Goal: Task Accomplishment & Management: Complete application form

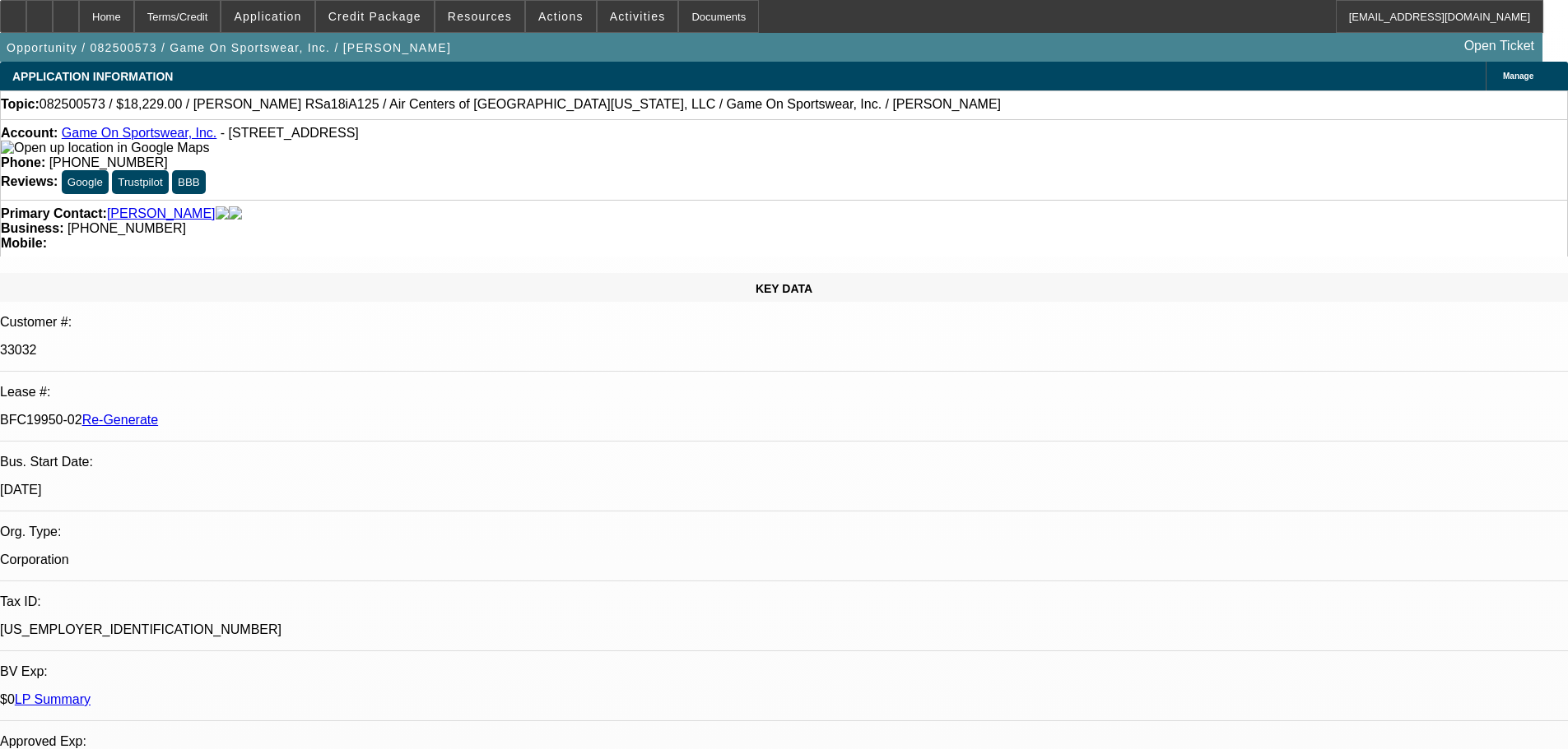
select select "3"
select select "0"
select select "6"
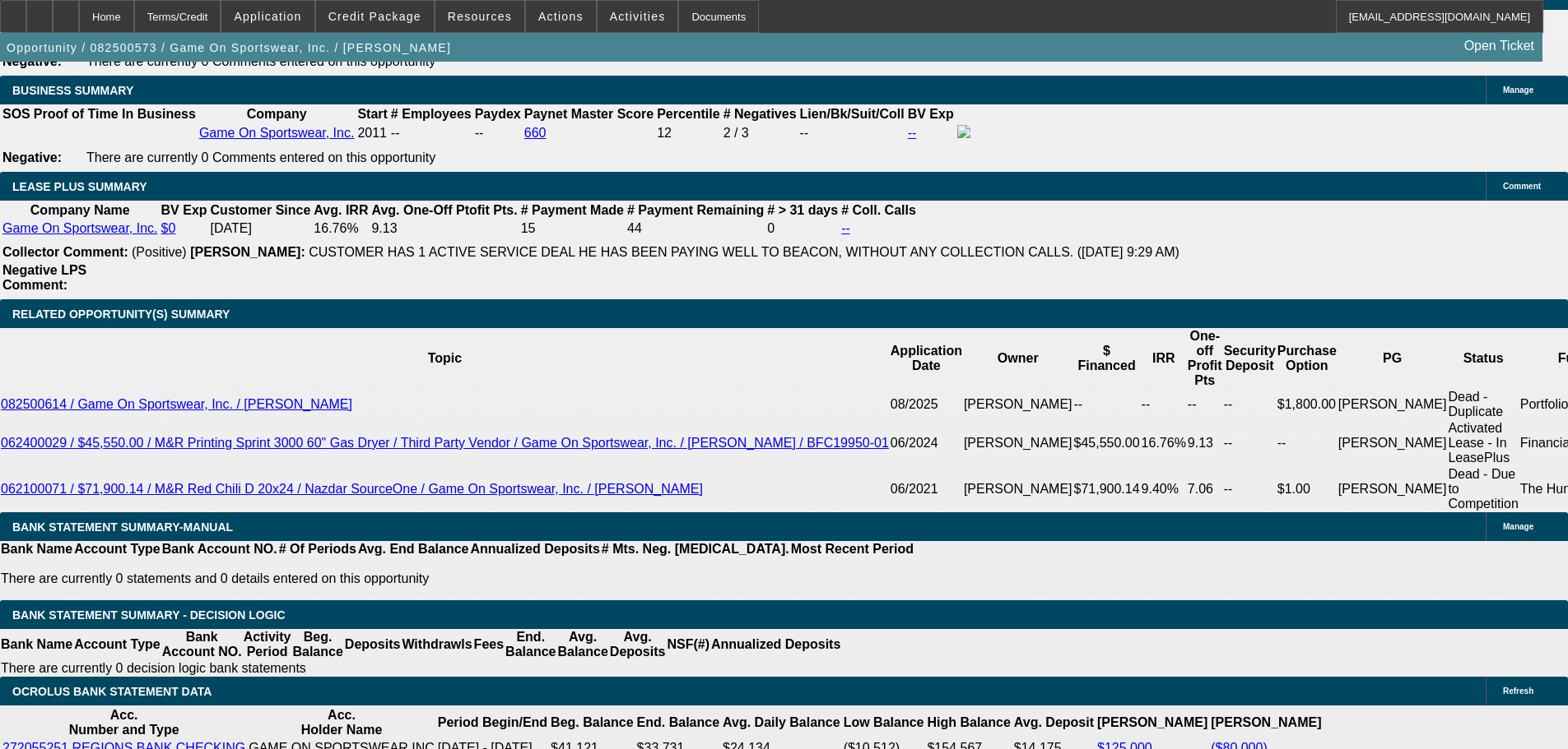
scroll to position [494, 0]
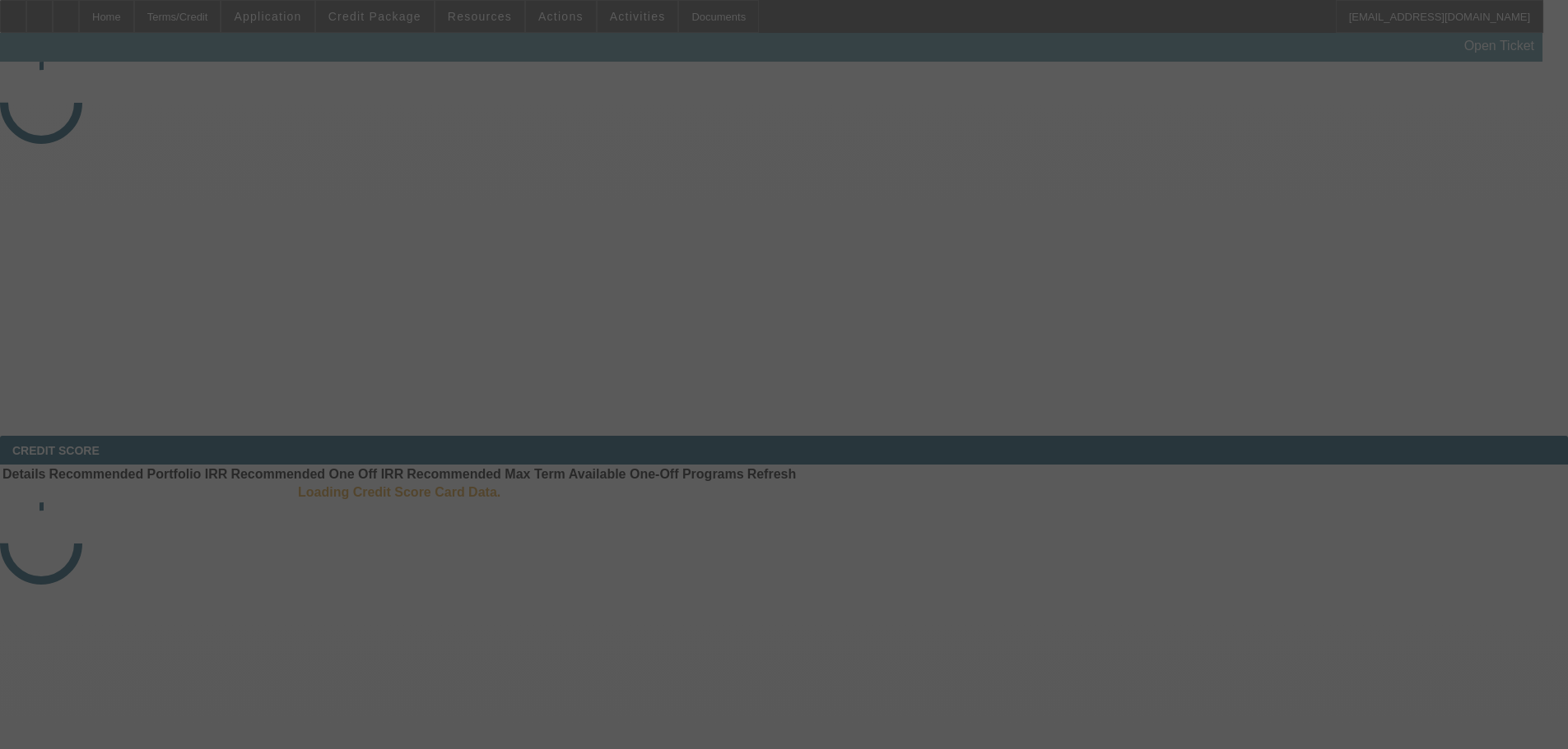
select select "3"
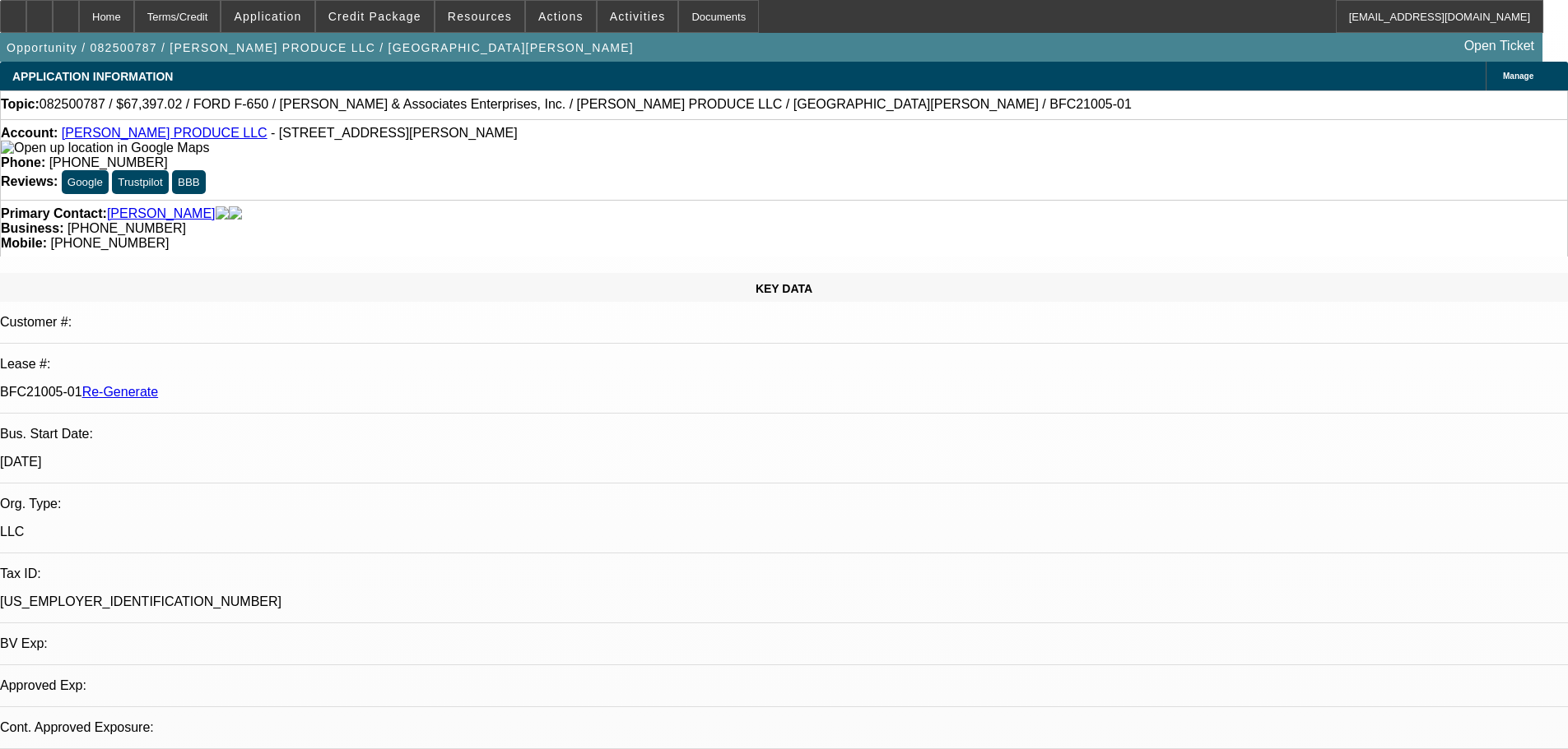
select select "0"
select select "6"
drag, startPoint x: 701, startPoint y: 9, endPoint x: 679, endPoint y: 11, distance: 22.1
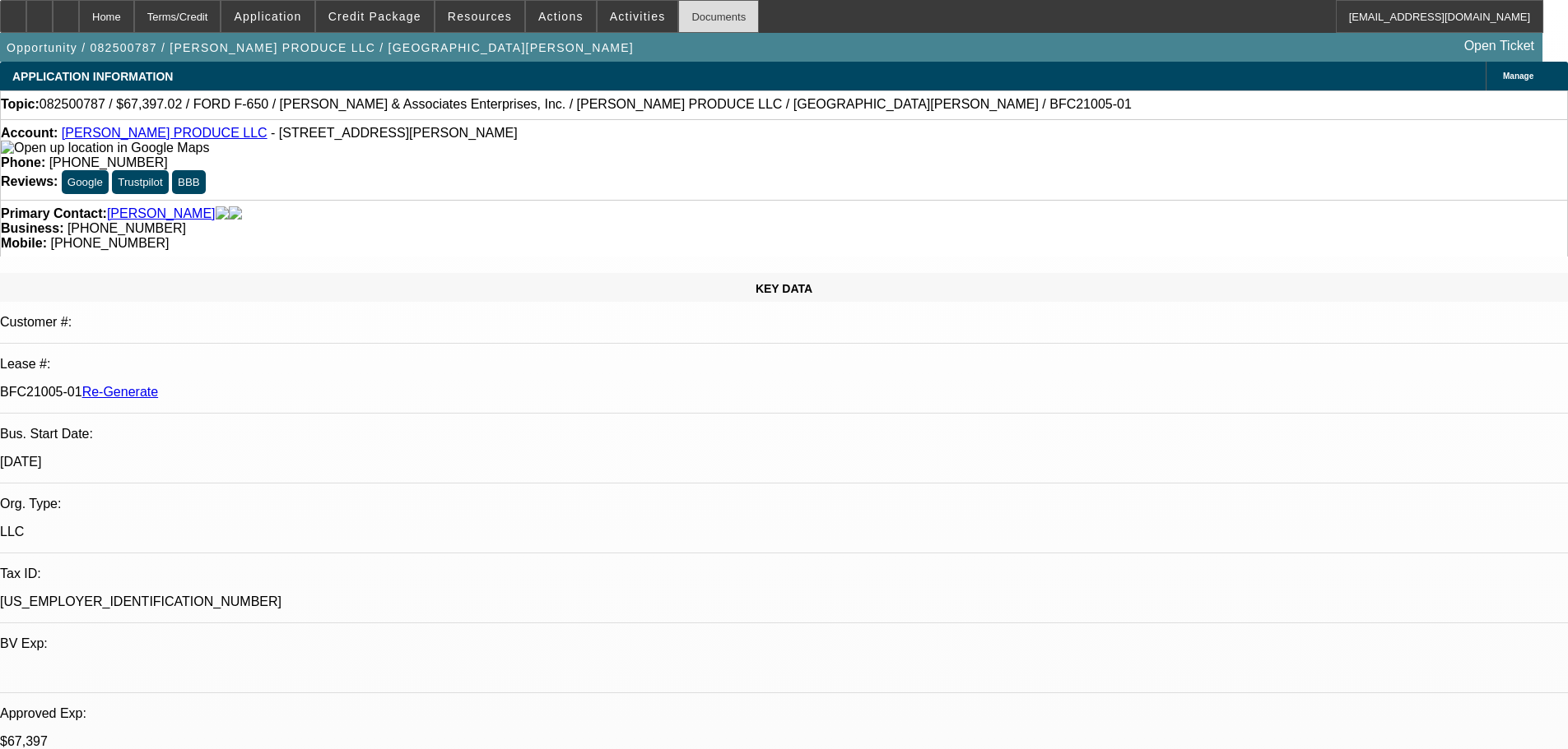
click at [701, 9] on div "Documents" at bounding box center [718, 17] width 81 height 33
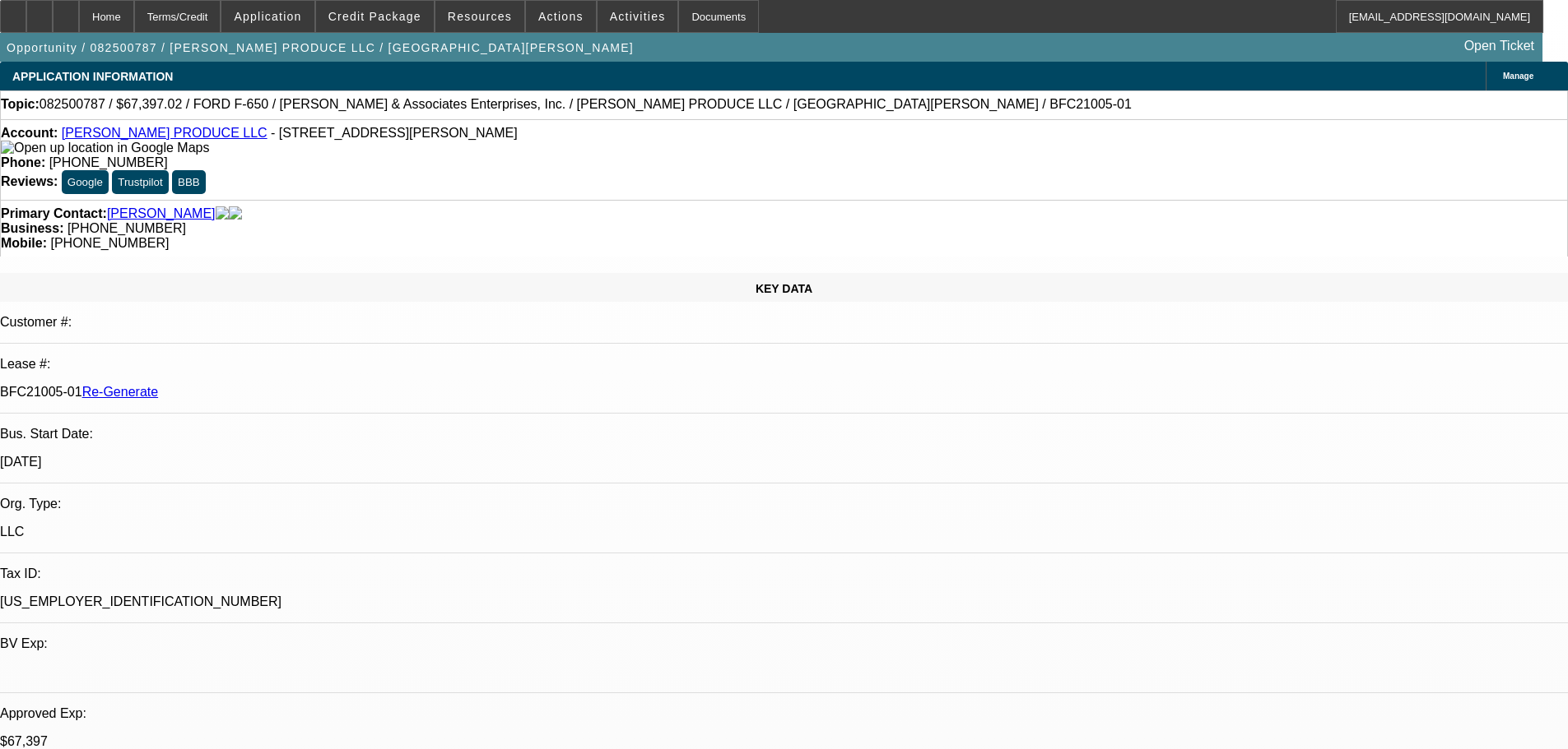
scroll to position [823, 0]
click at [382, 0] on div "Credit Package" at bounding box center [374, 17] width 120 height 33
click at [397, 19] on span "Credit Package" at bounding box center [375, 17] width 93 height 14
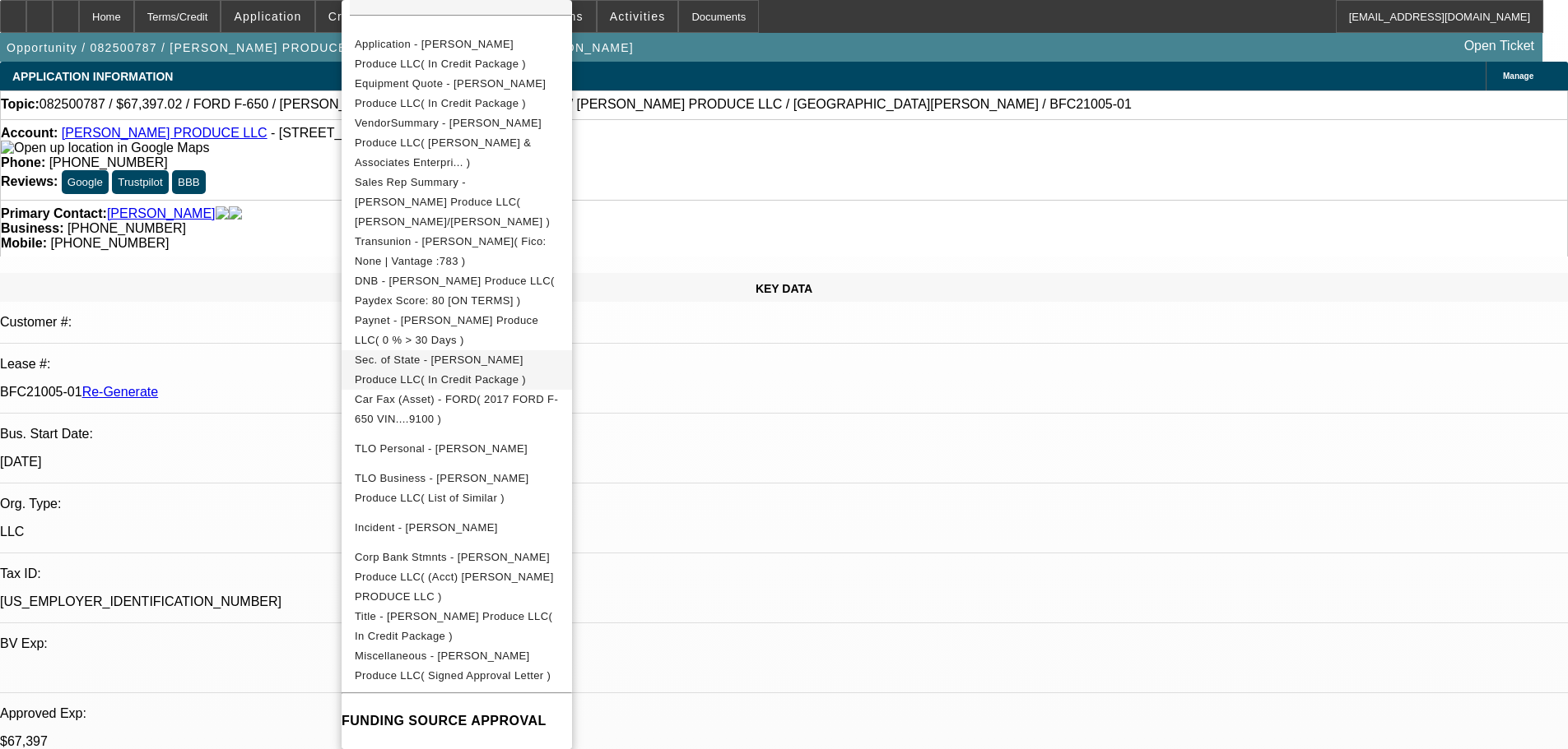
scroll to position [247, 0]
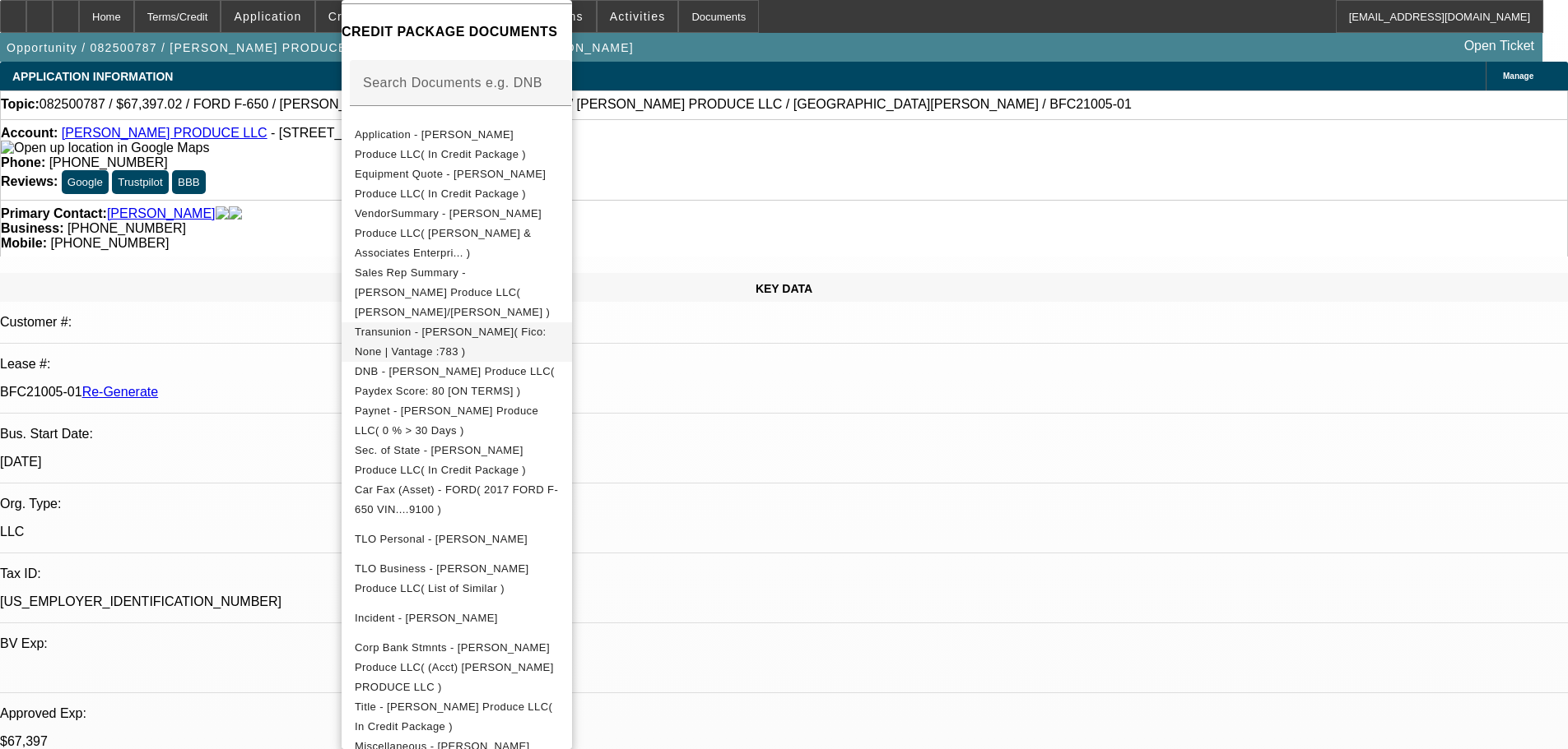
click at [464, 325] on span "Transunion - Sifuentes, Clemente( Fico: None | Vantage :783 )" at bounding box center [450, 341] width 192 height 32
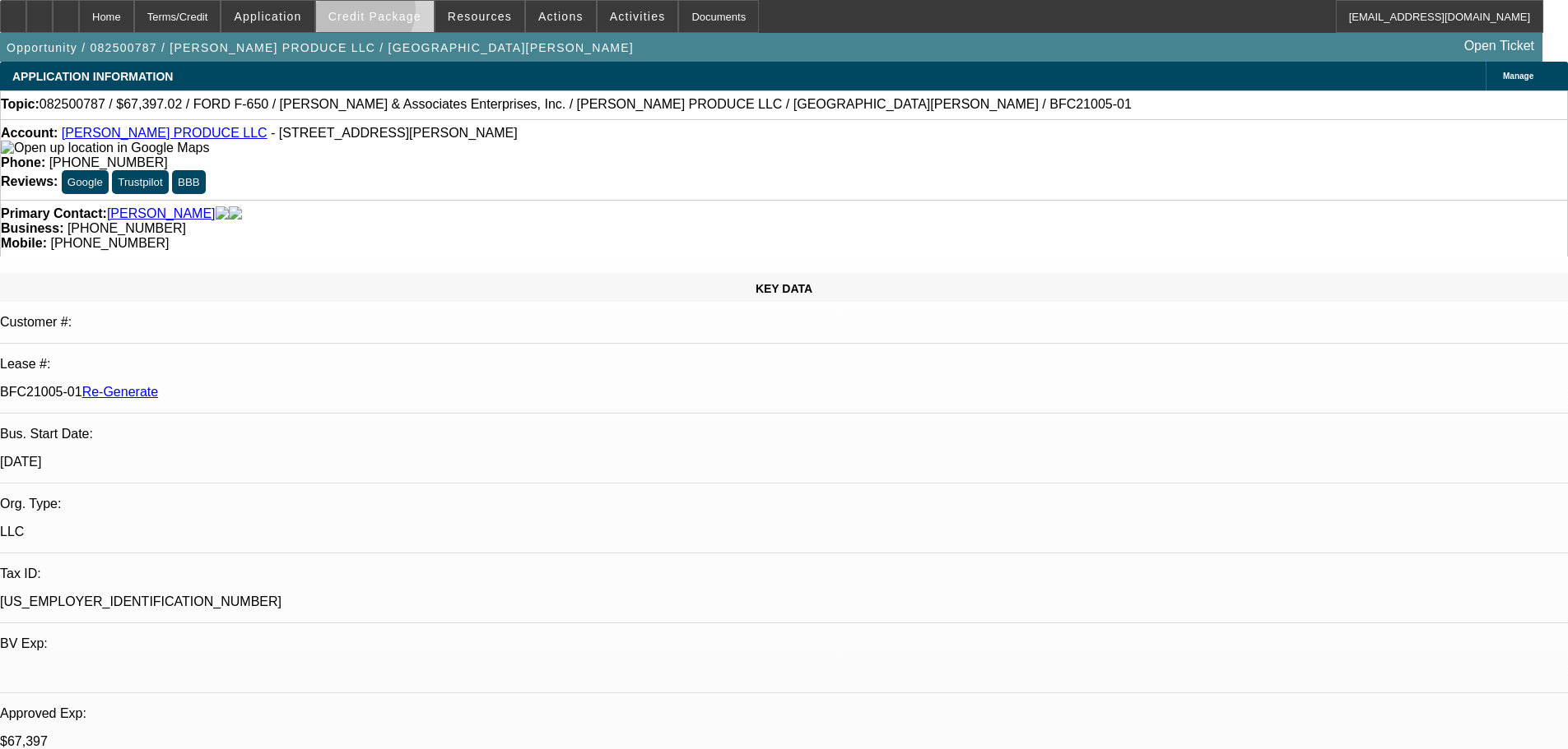
click at [389, 14] on span "Credit Package" at bounding box center [375, 17] width 93 height 14
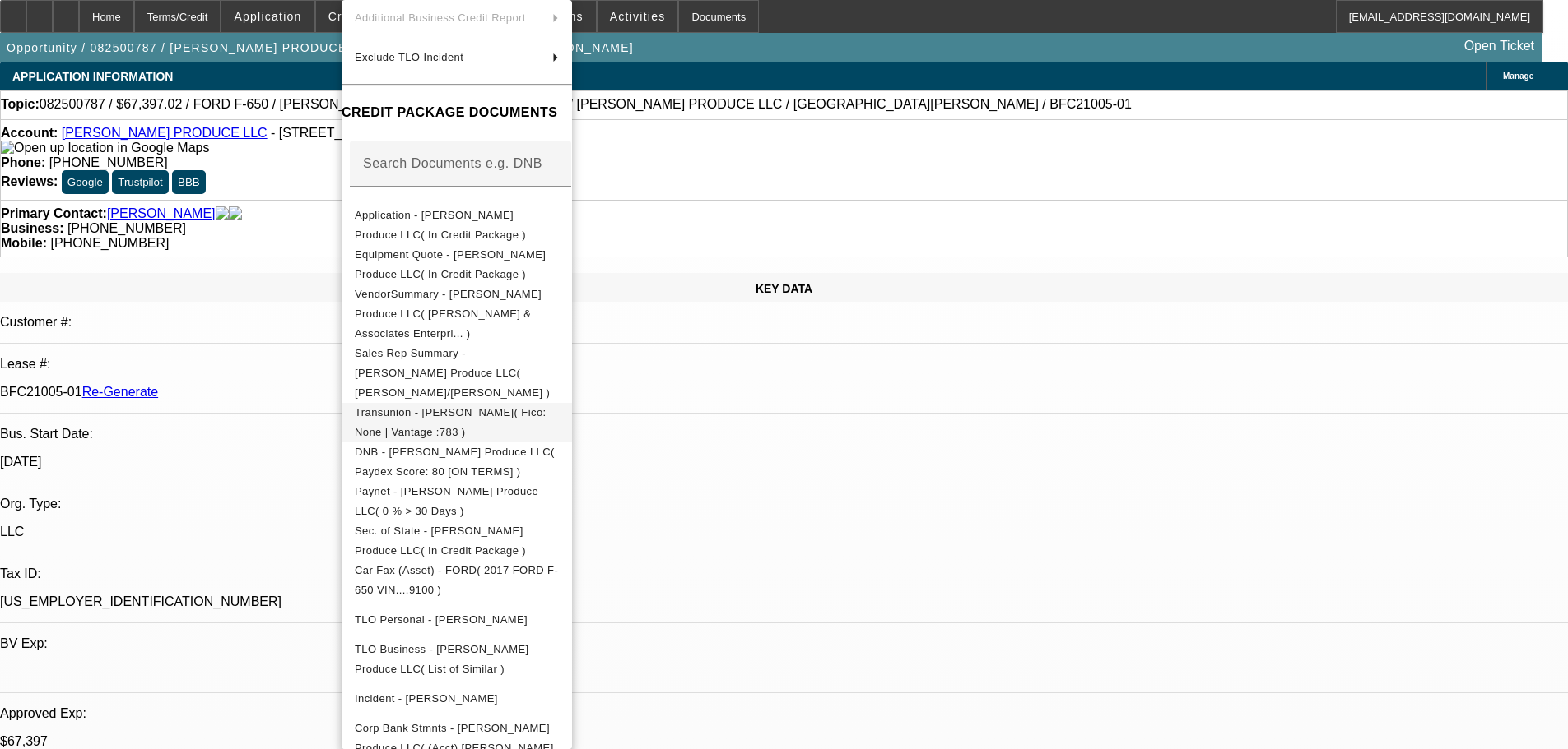
scroll to position [329, 0]
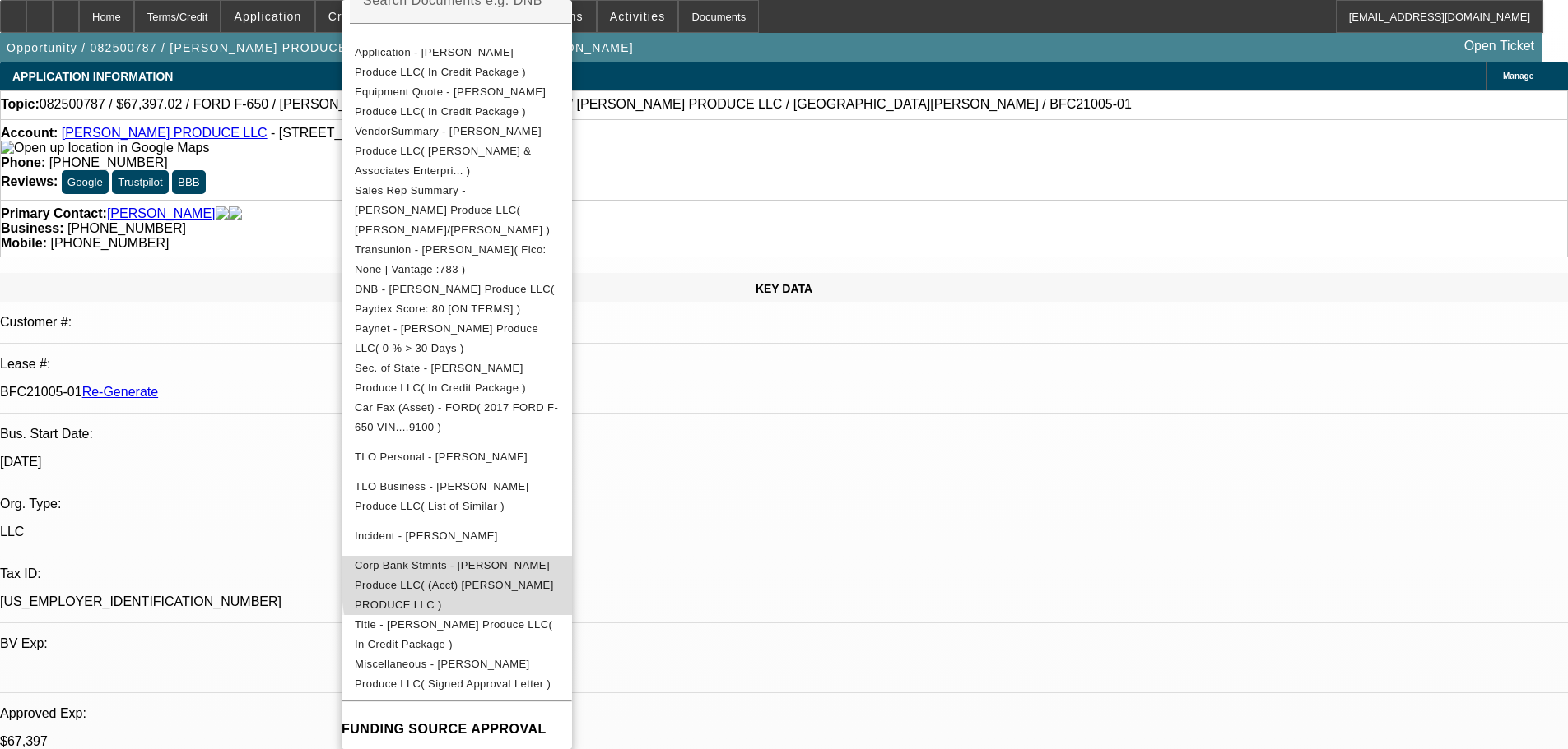
click at [554, 560] on span "Corp Bank Stmnts - Reyna Produce LLC( (Acct) REYNA PRODUCE LLC )" at bounding box center [454, 585] width 199 height 51
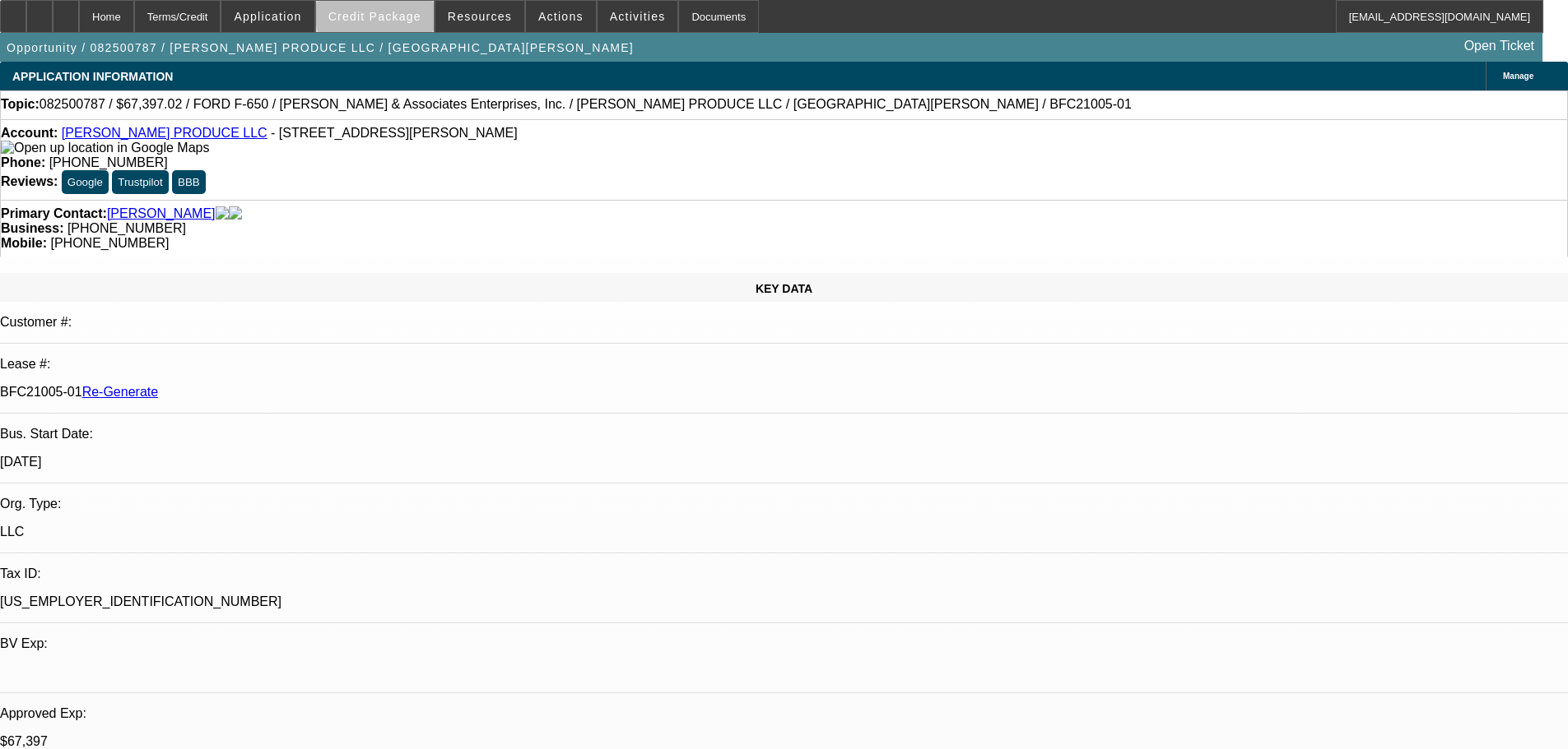
click at [420, 13] on span "Credit Package" at bounding box center [375, 17] width 93 height 14
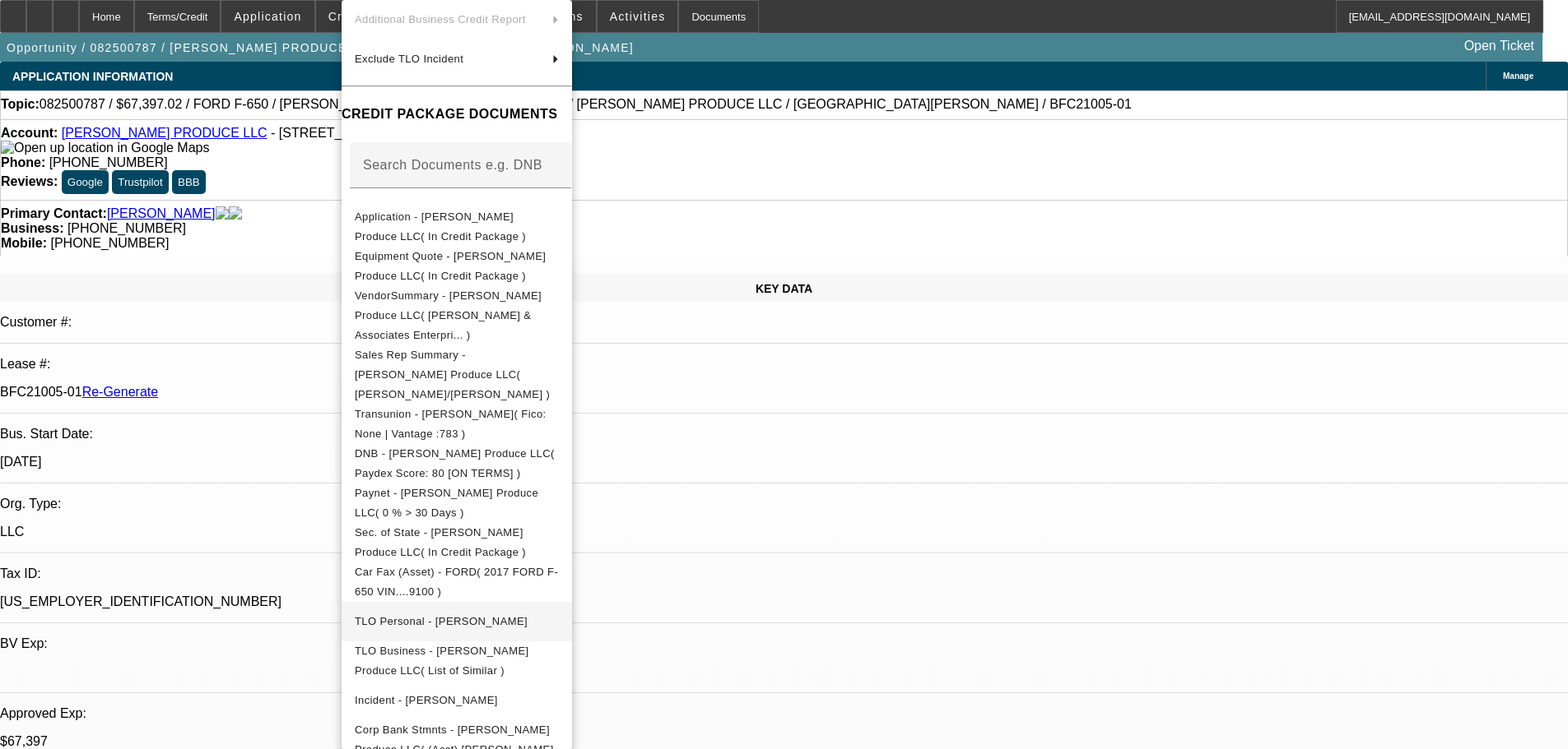
scroll to position [247, 0]
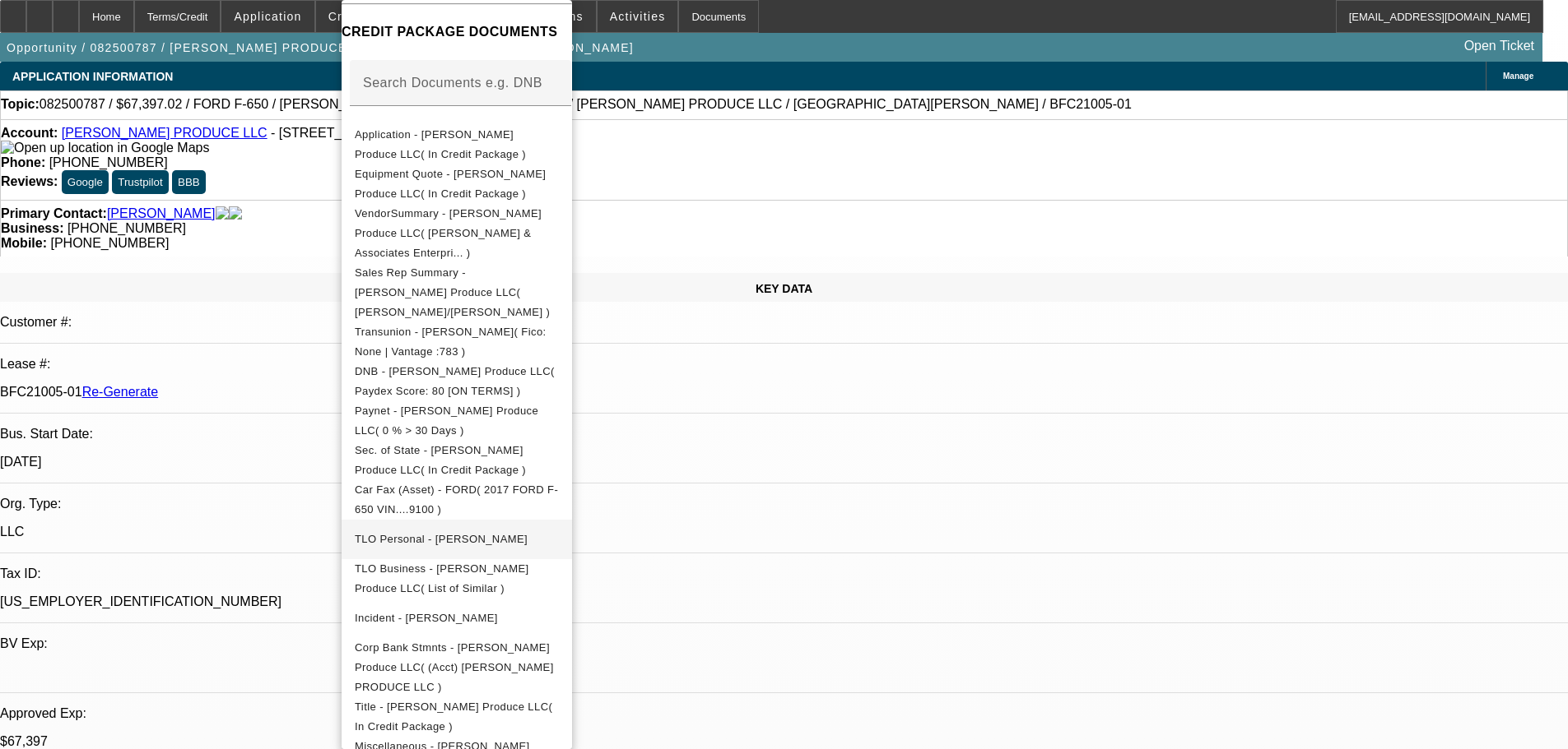
click at [550, 529] on span "TLO Personal - Sifuentes, Clemente" at bounding box center [457, 539] width 204 height 19
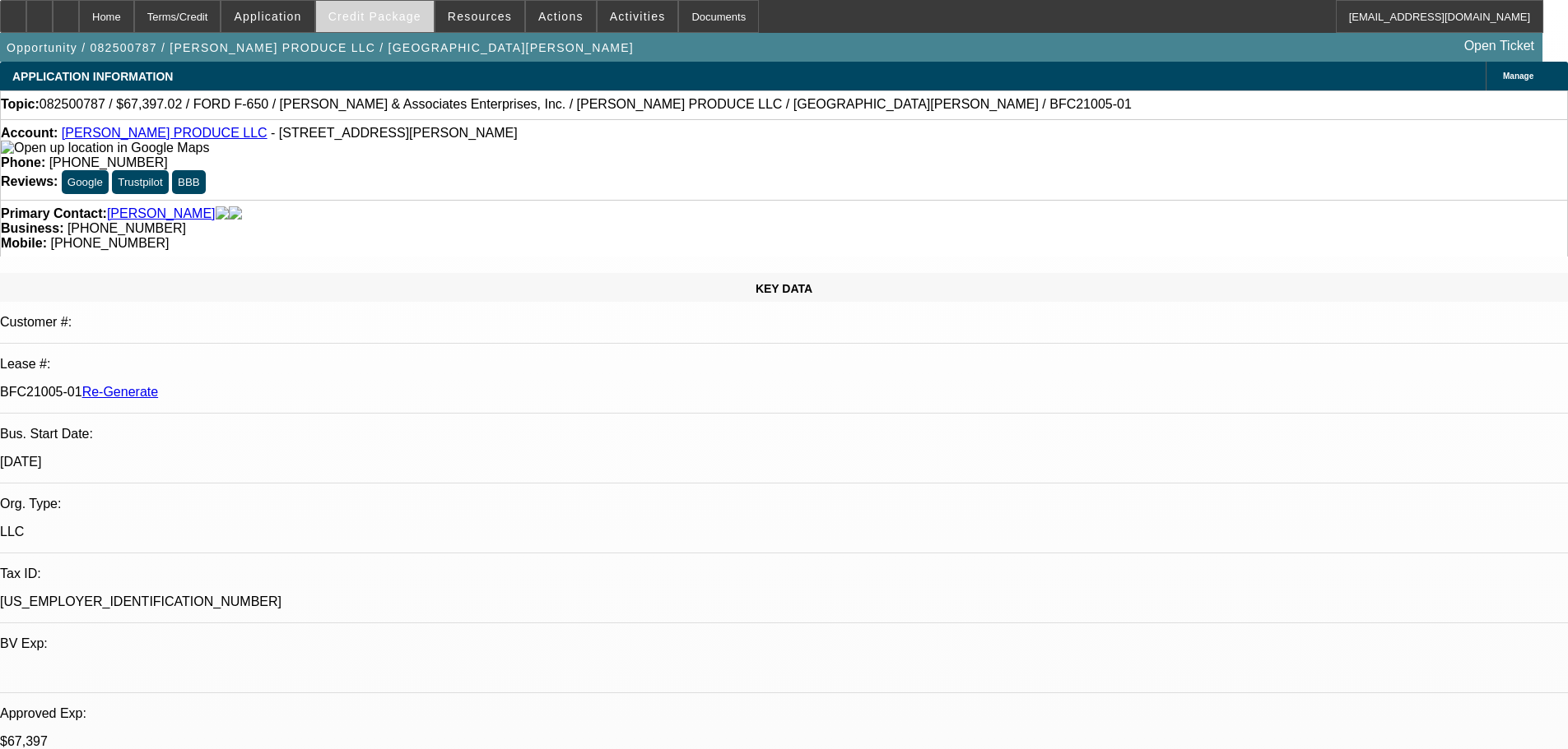
click at [390, 5] on span at bounding box center [374, 17] width 118 height 40
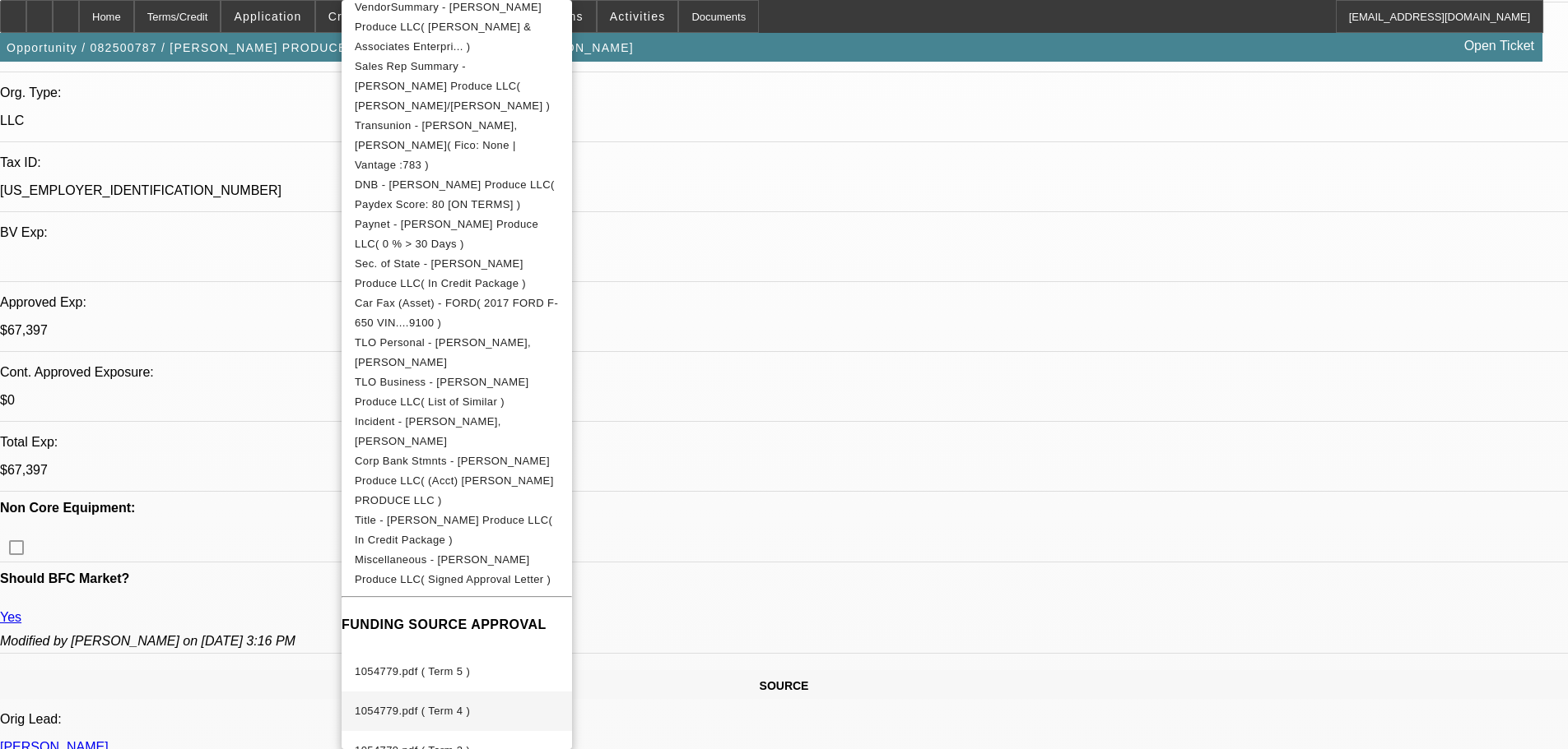
scroll to position [481, 0]
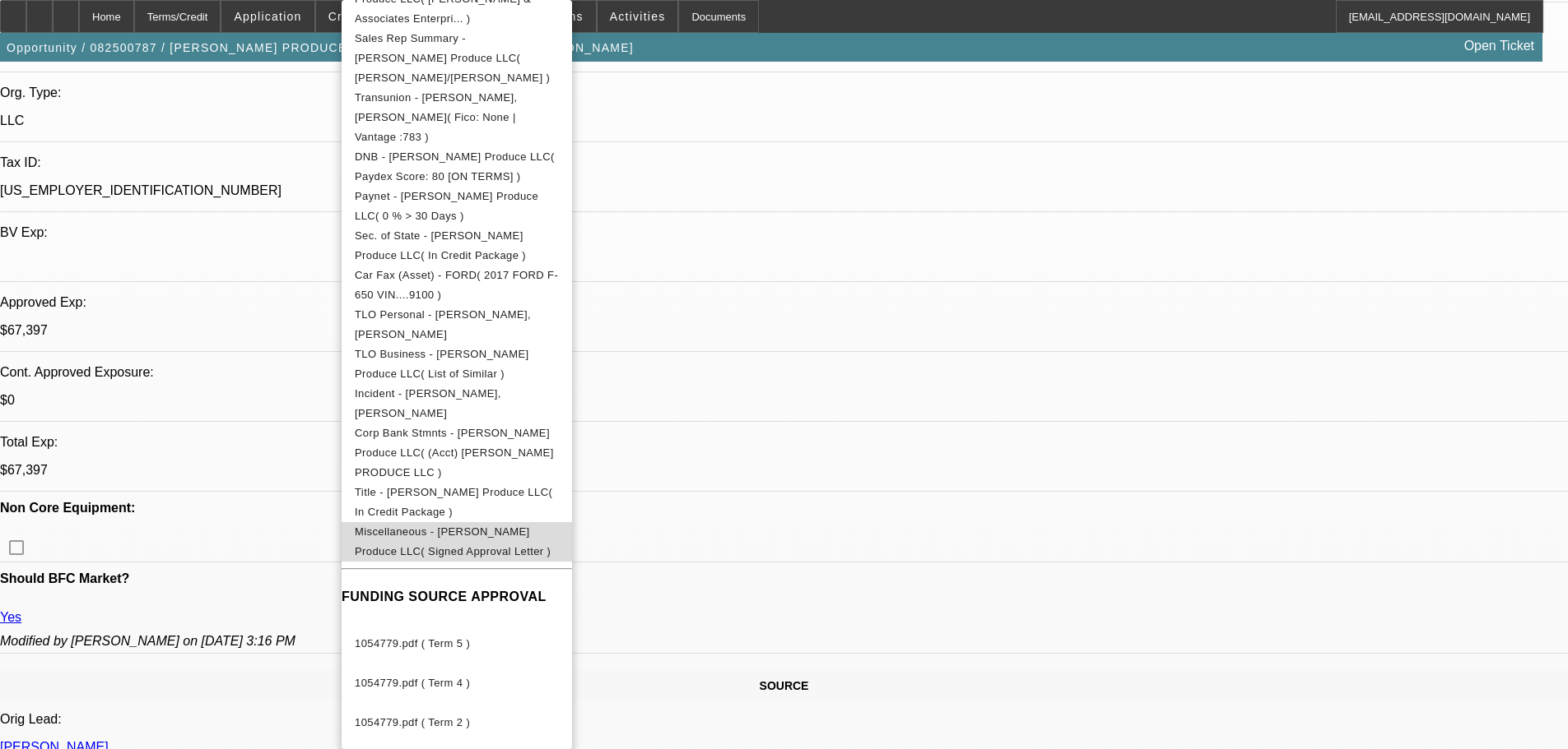
click at [550, 526] on span "Miscellaneous - Reyna Produce LLC( Signed Approval Letter )" at bounding box center [453, 541] width 196 height 32
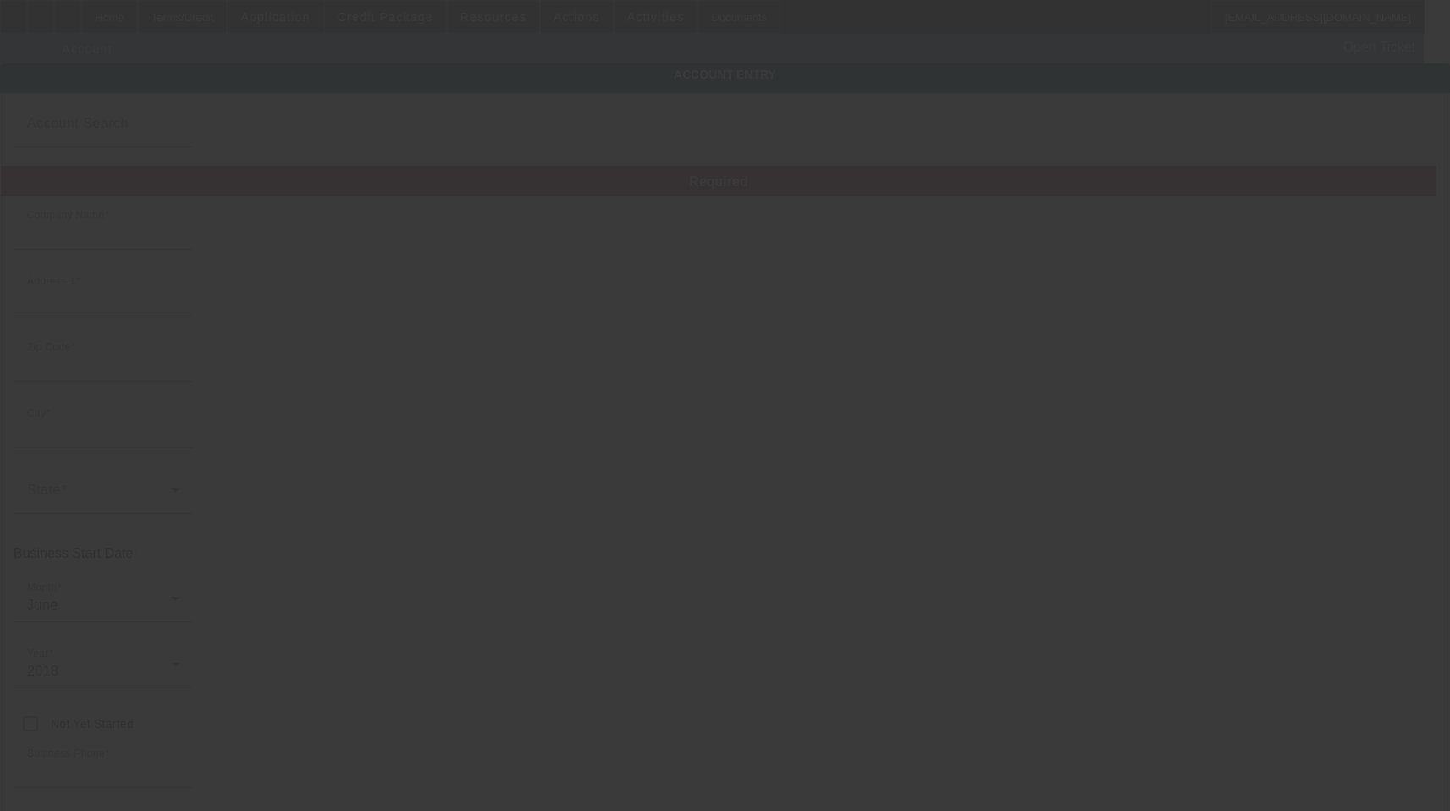
type input "[PERSON_NAME] PRODUCE LLC"
type input "[STREET_ADDRESS][PERSON_NAME]"
type input "24012"
type input "Roanoke"
type input "[PHONE_NUMBER]"
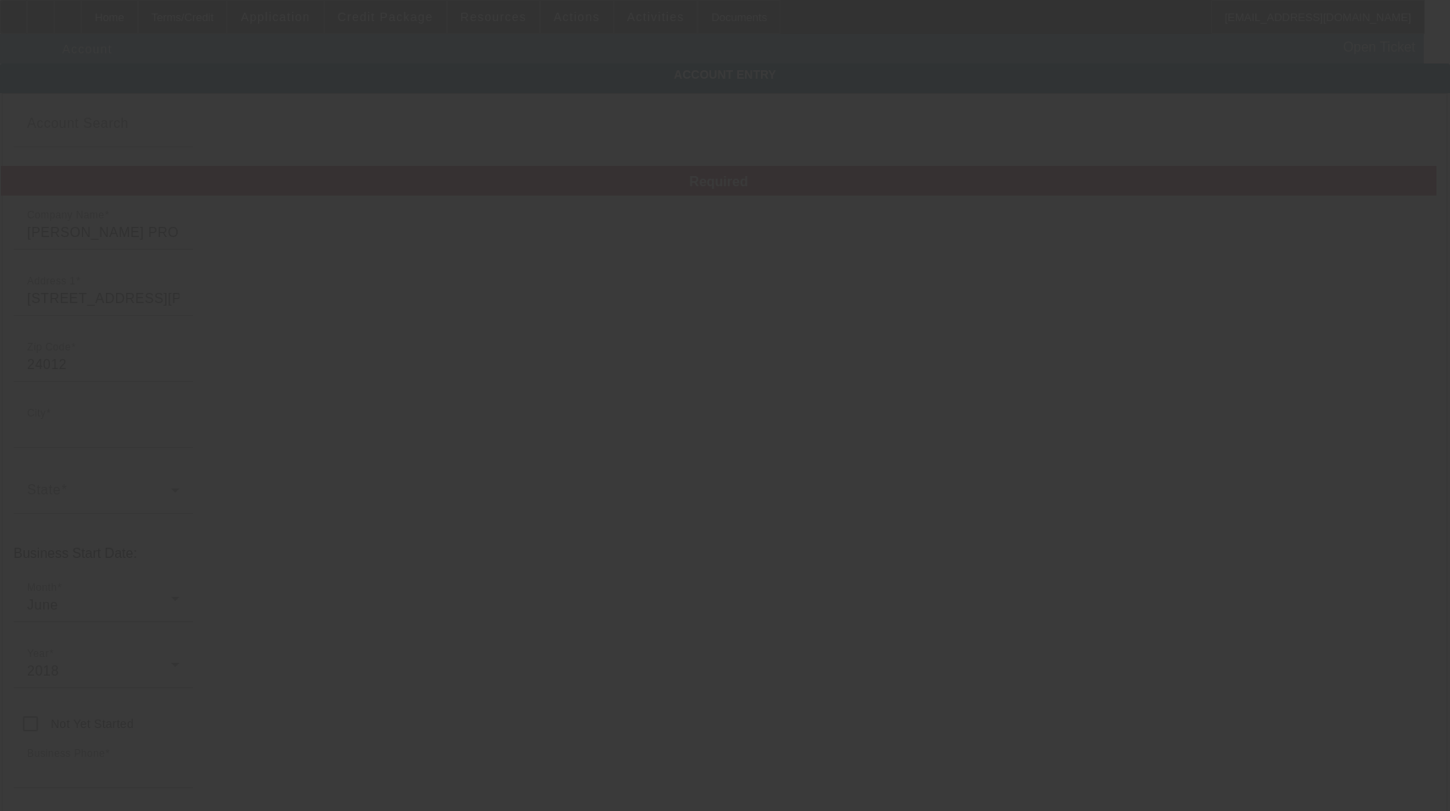
type input "[EMAIL_ADDRESS][DOMAIN_NAME]"
type input "[US_EMPLOYER_IDENTIFICATION_NUMBER]"
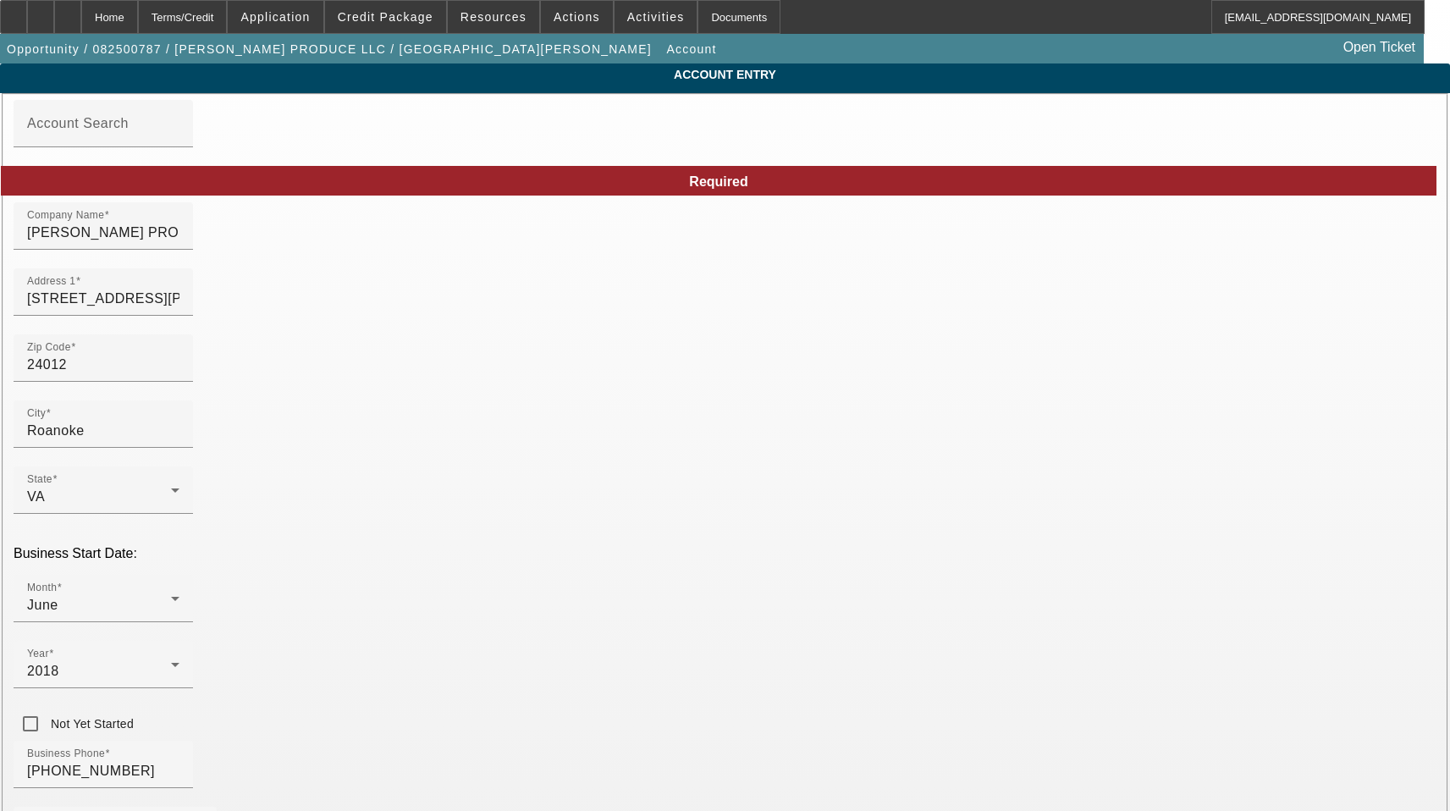
type input "[DATE]"
click at [180, 240] on input "[PERSON_NAME] PRODUCE LLC" at bounding box center [103, 233] width 152 height 20
type input "[PERSON_NAME] Produce LLC"
click at [180, 375] on input "24012" at bounding box center [103, 365] width 152 height 20
type input "2401"
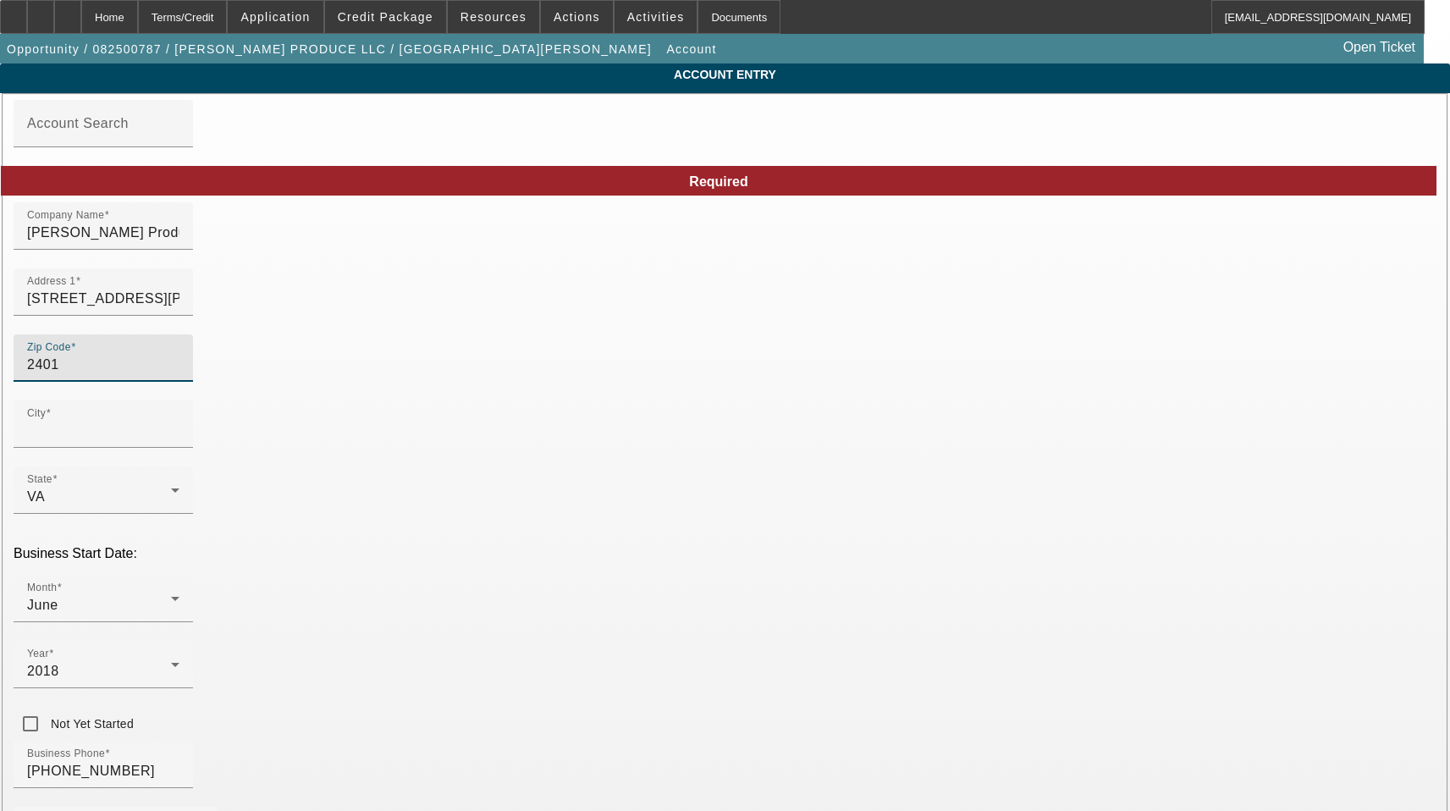
type input "24012"
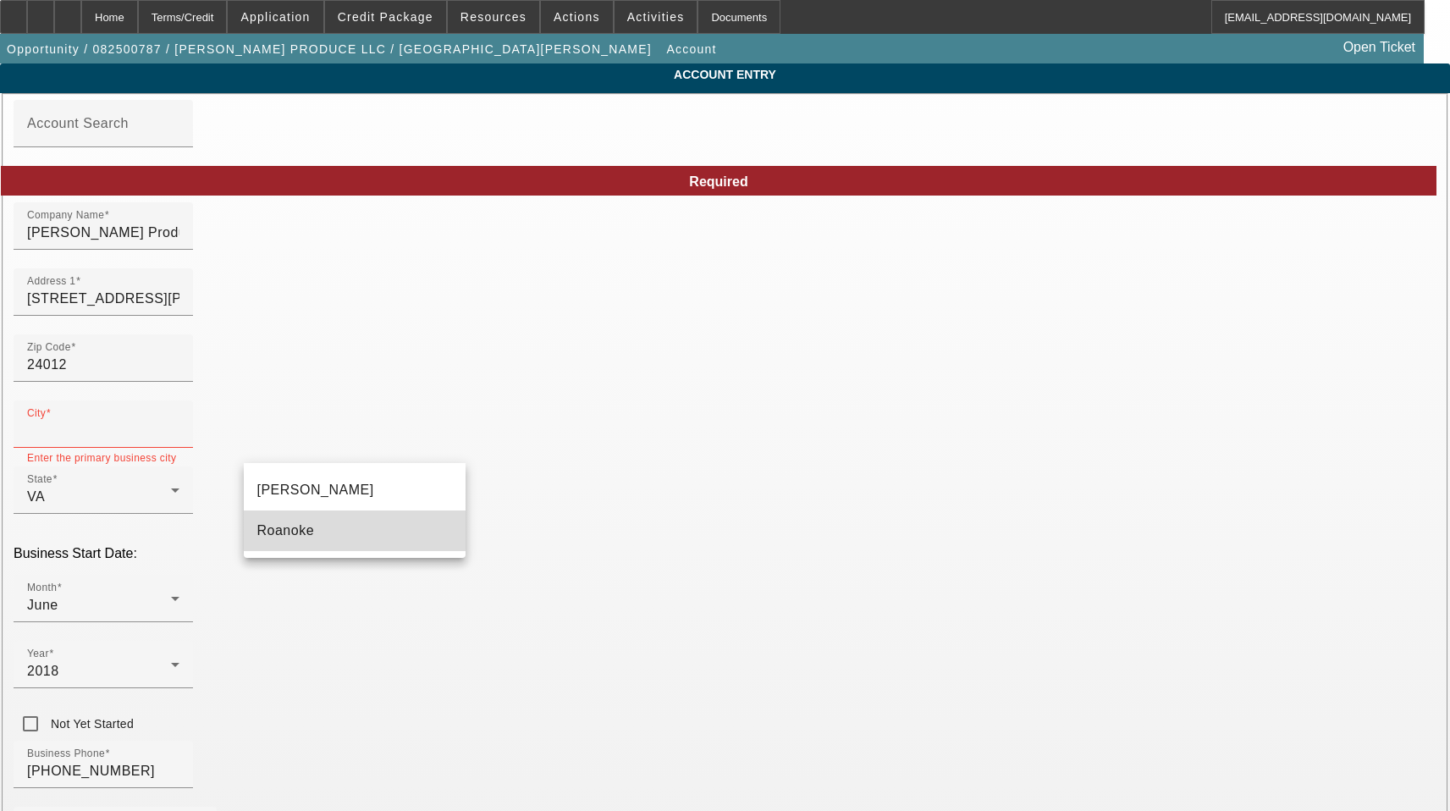
click at [340, 530] on mat-option "Roanoke" at bounding box center [355, 531] width 222 height 41
type input "Roanoke"
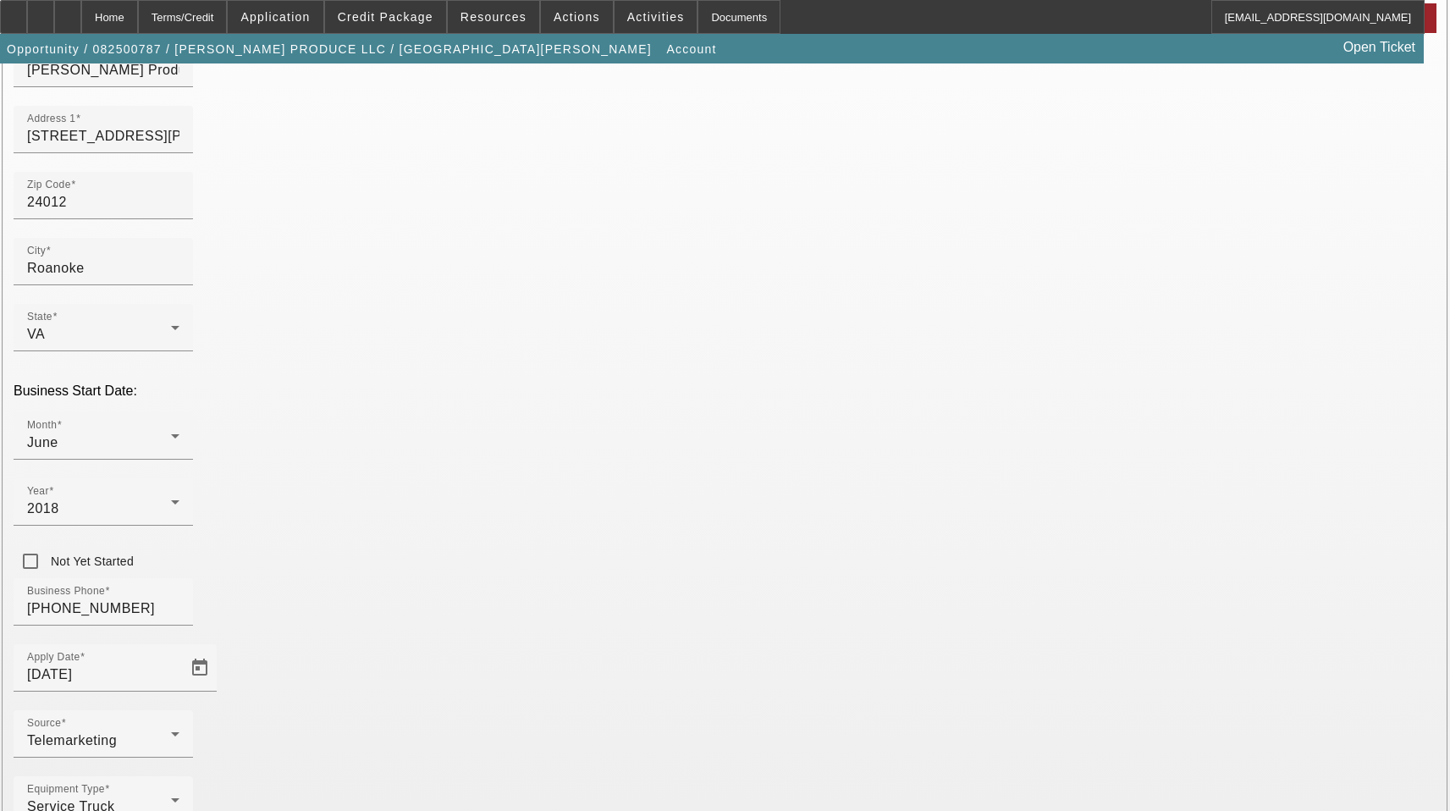
scroll to position [187, 0]
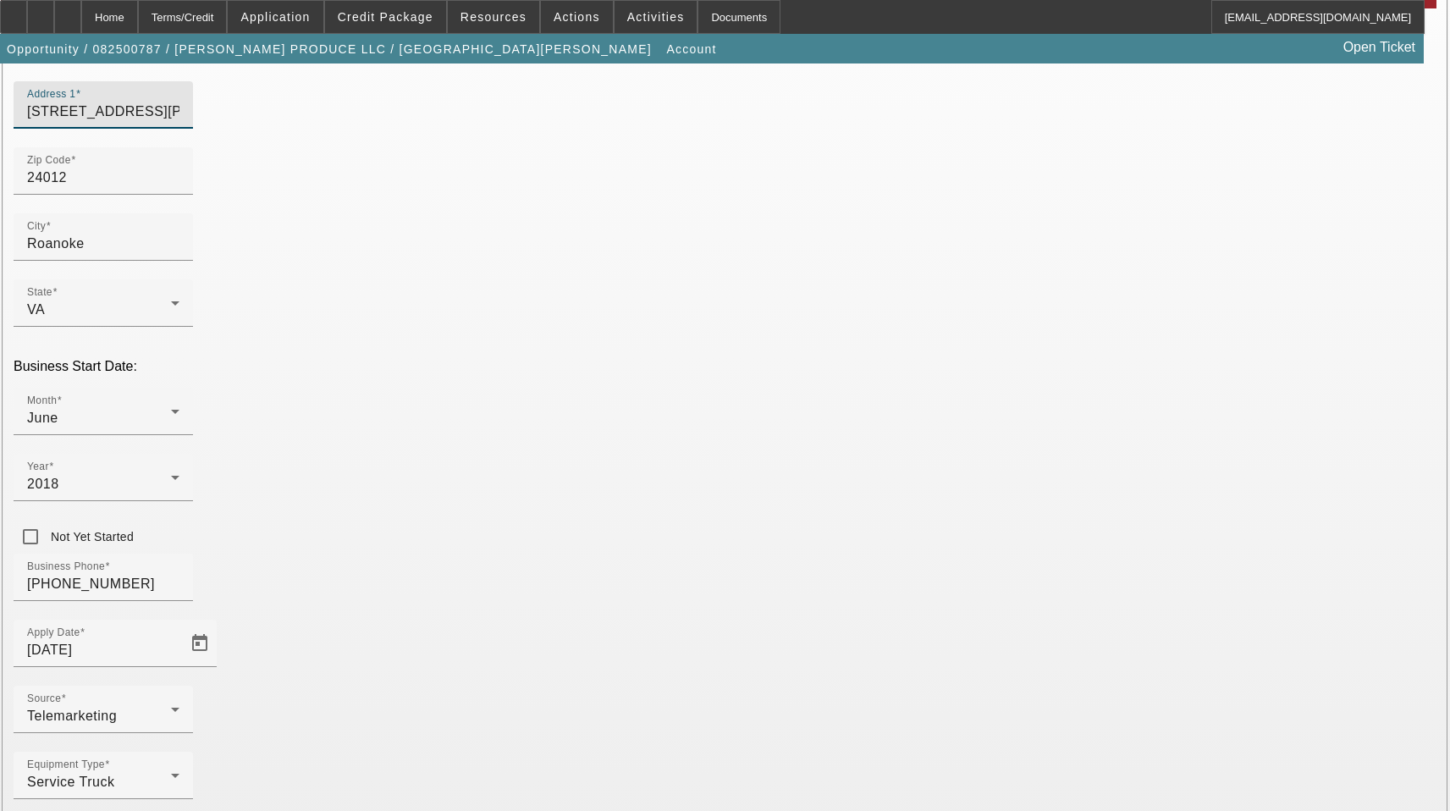
click at [180, 122] on input "5324 Williamson Rd" at bounding box center [103, 112] width 152 height 20
drag, startPoint x: 398, startPoint y: 130, endPoint x: -52, endPoint y: 102, distance: 451.3
click at [0, 102] on html "Home Terms/Credit Application Credit Package Resources Actions Activities Docum…" at bounding box center [725, 218] width 1450 height 811
type input "Roanoke"
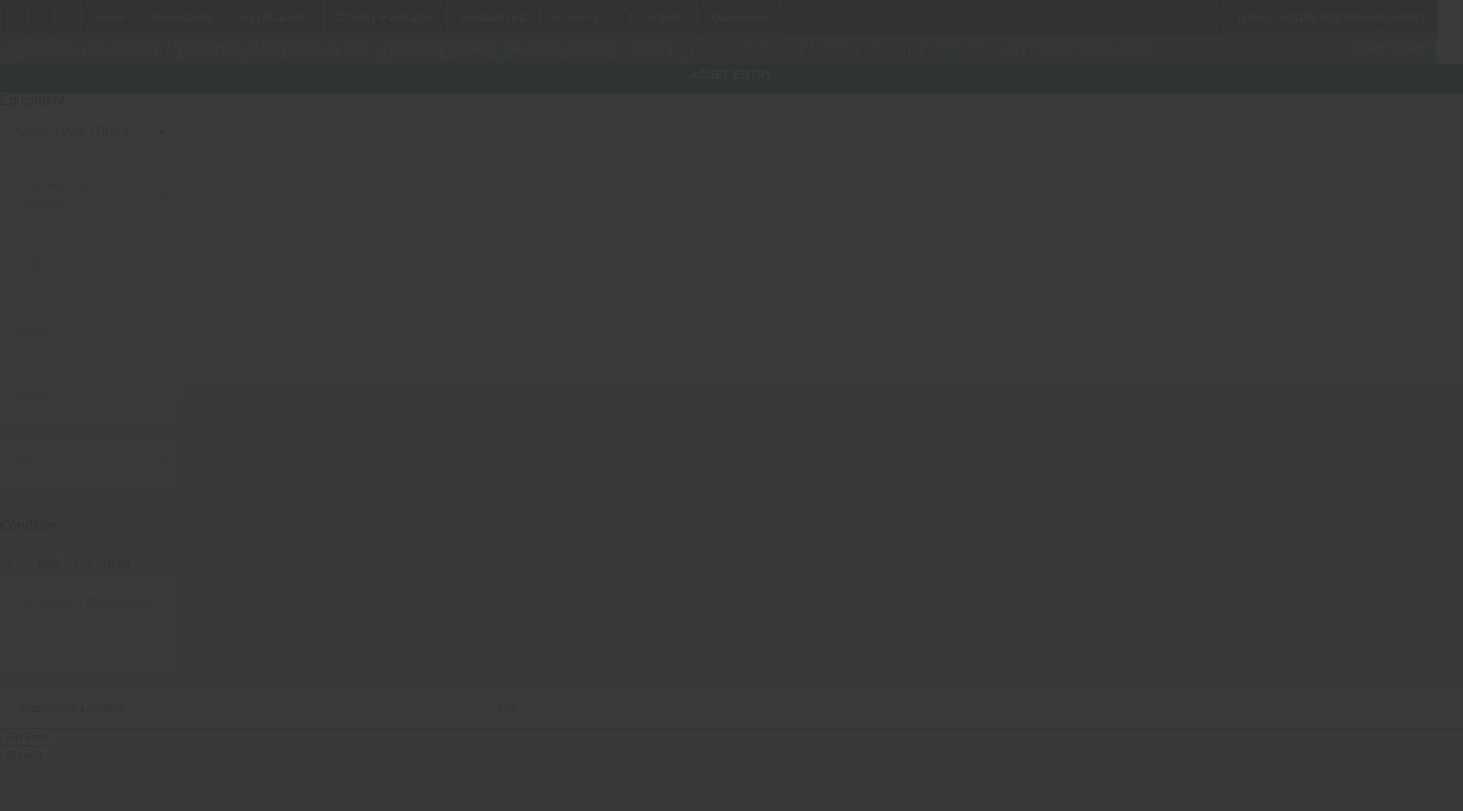
type input "[US_VEHICLE_IDENTIFICATION_NUMBER]"
type input "Ford"
type input "F-650"
radio input "true"
type input "[STREET_ADDRESS][PERSON_NAME]"
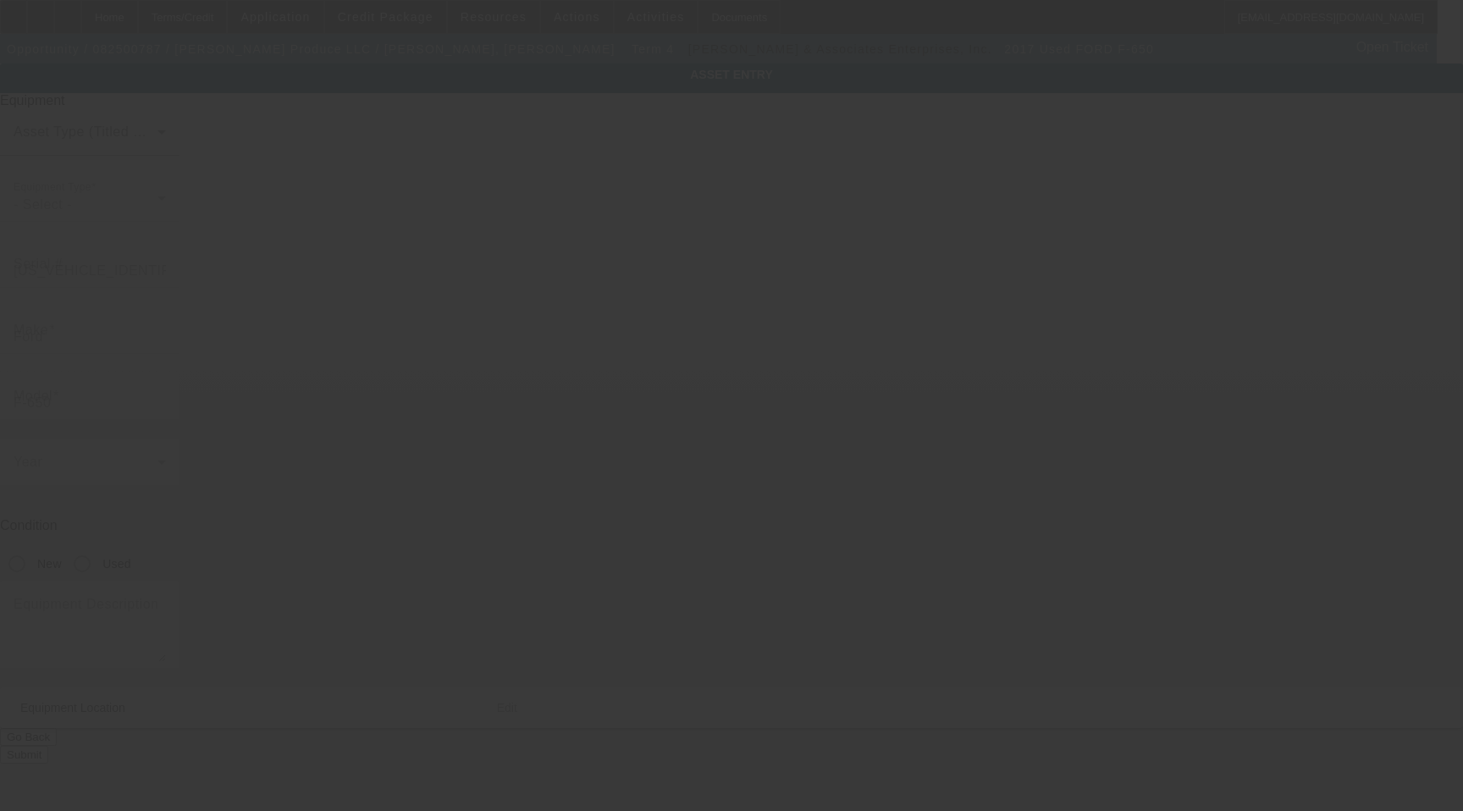
type input "Roanoke"
type input "24012"
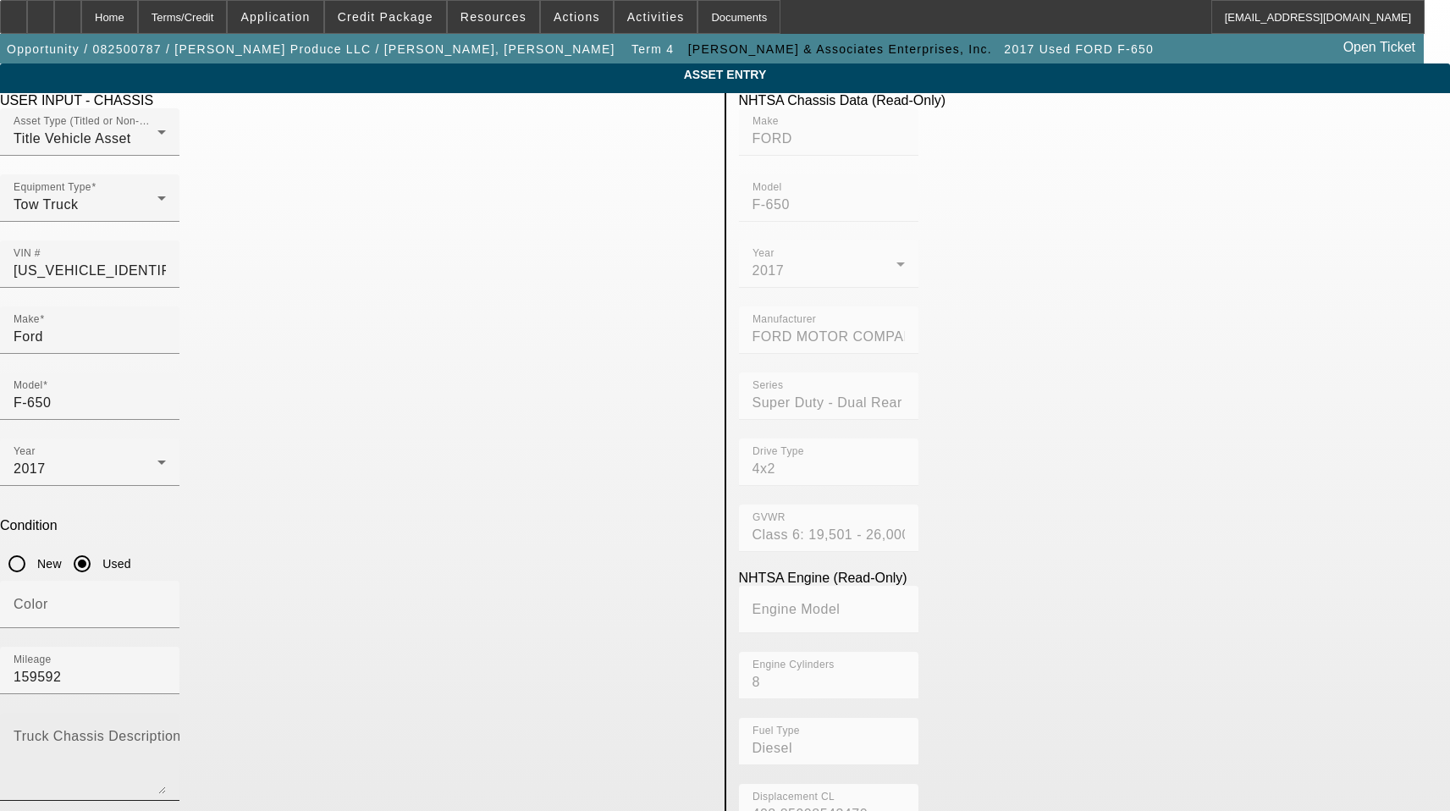
click at [338, 729] on mat-label "Truck Chassis Description (Describe the truck chassis only)" at bounding box center [204, 736] width 381 height 14
click at [166, 733] on textarea "Truck Chassis Description (Describe the truck chassis only)" at bounding box center [90, 763] width 152 height 61
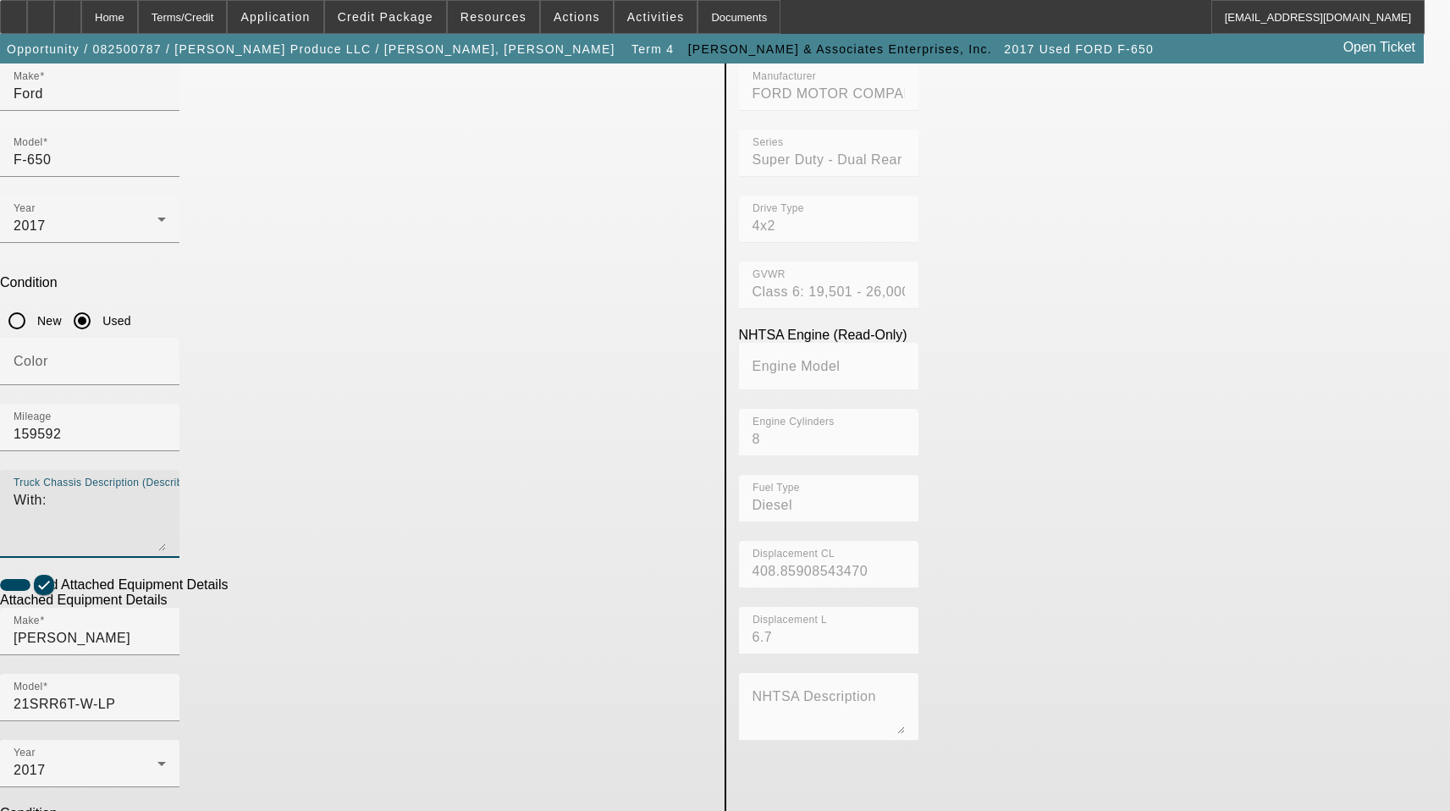
scroll to position [254, 0]
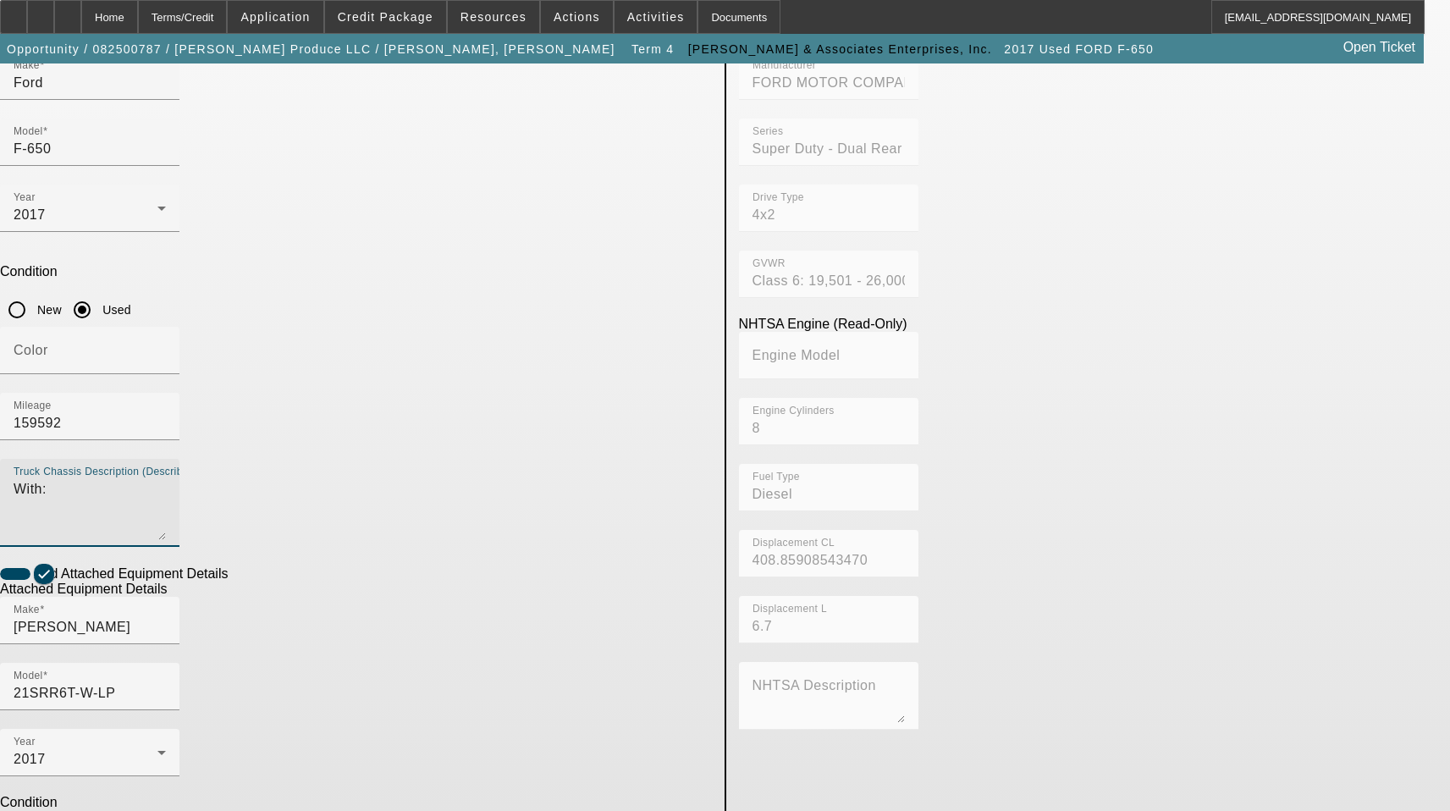
type textarea "With:"
drag, startPoint x: 381, startPoint y: 650, endPoint x: -75, endPoint y: 604, distance: 457.9
click at [0, 557] on html "Home Terms/Credit Application Credit Package Resources Actions Activities Docum…" at bounding box center [725, 151] width 1450 height 811
type textarea "Includes all options, attachments, and accessories"
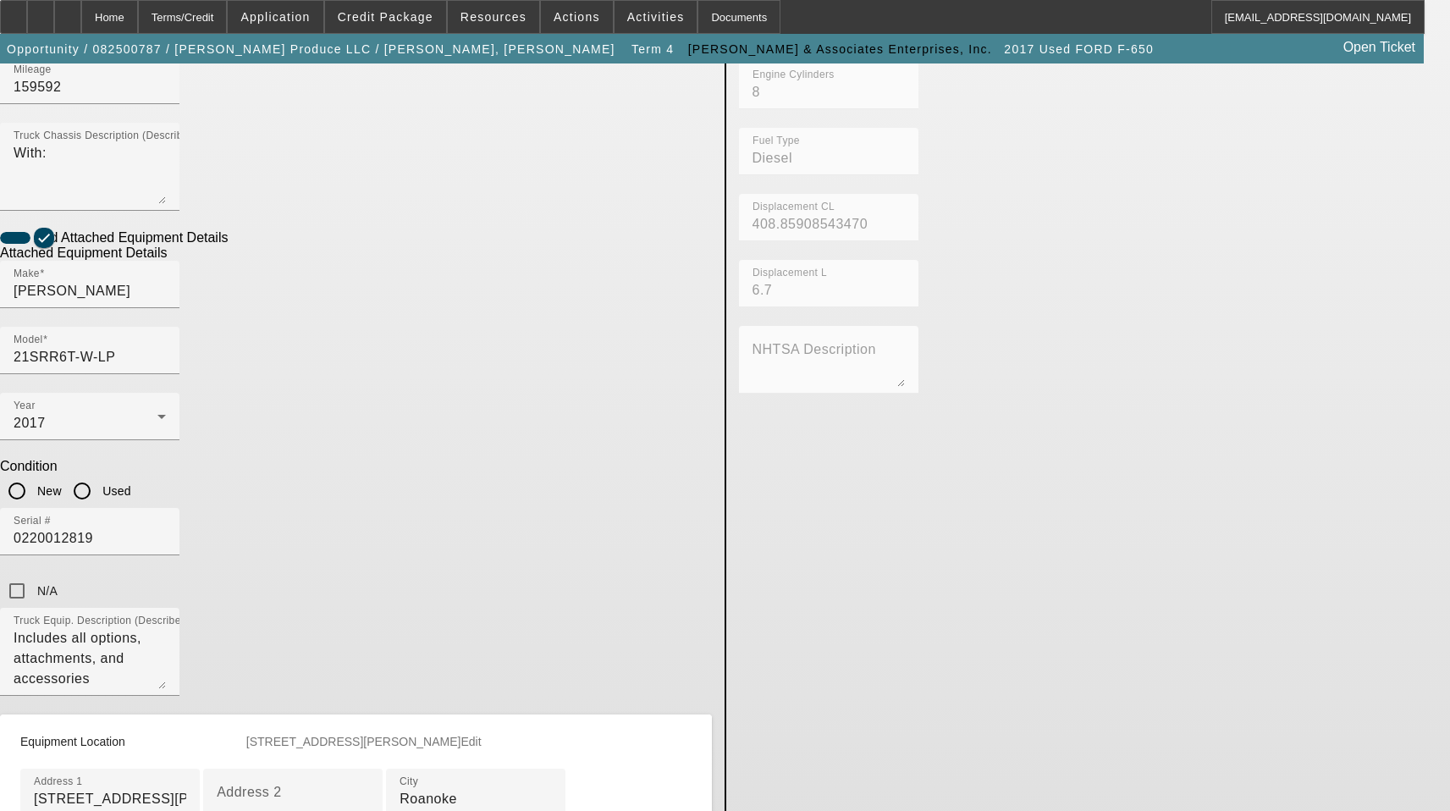
scroll to position [677, 0]
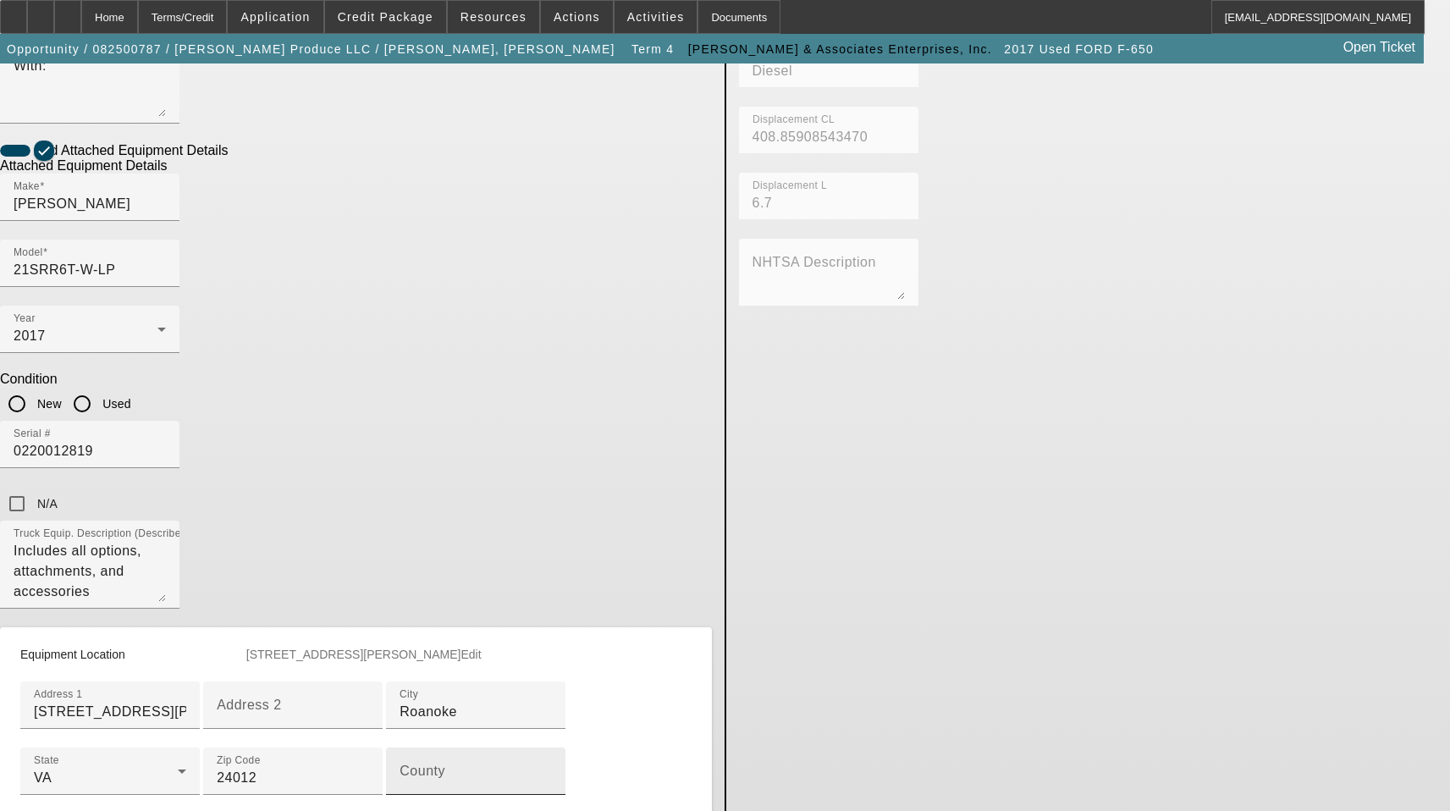
click at [400, 764] on mat-label "County" at bounding box center [423, 771] width 46 height 14
click at [400, 768] on input "County" at bounding box center [476, 778] width 152 height 20
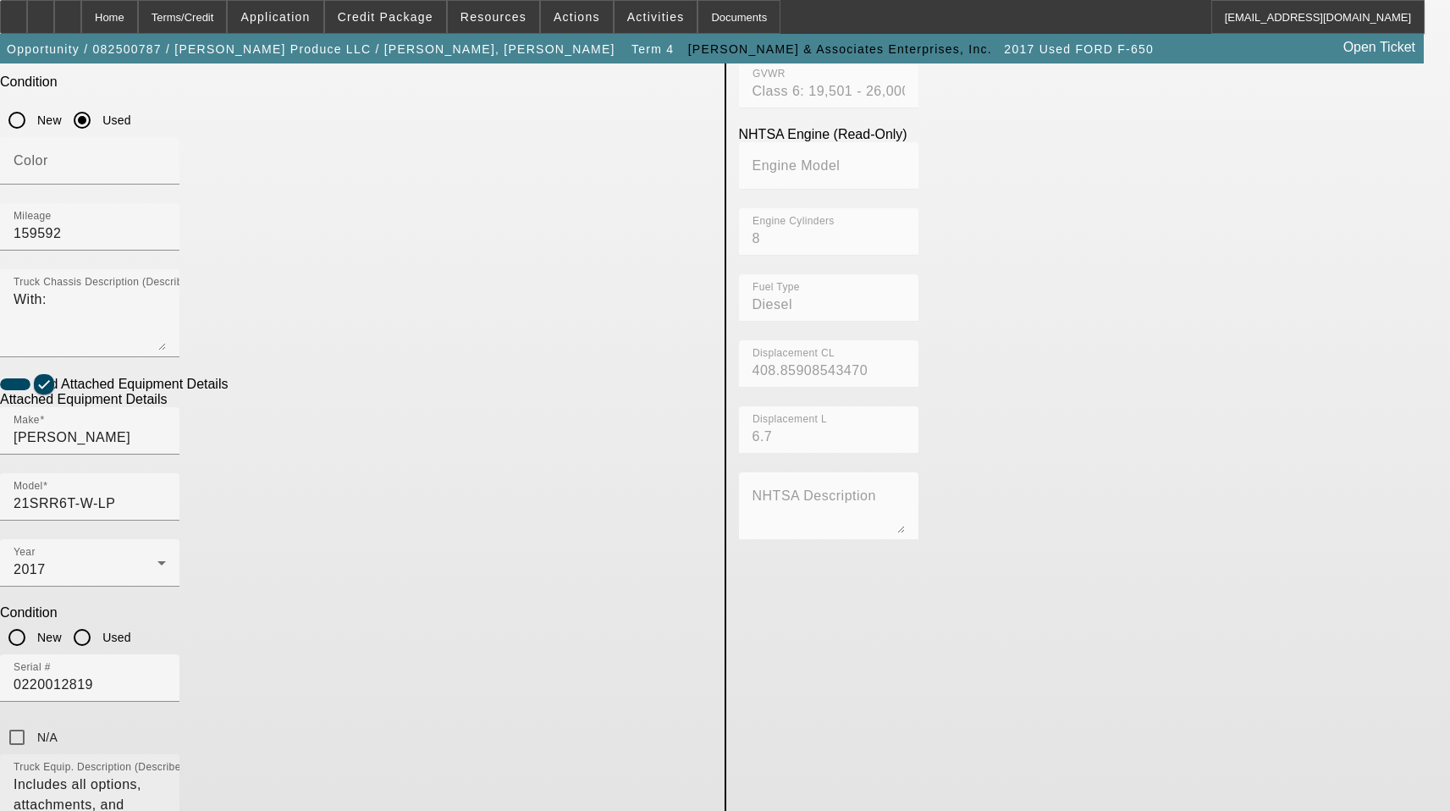
scroll to position [254, 0]
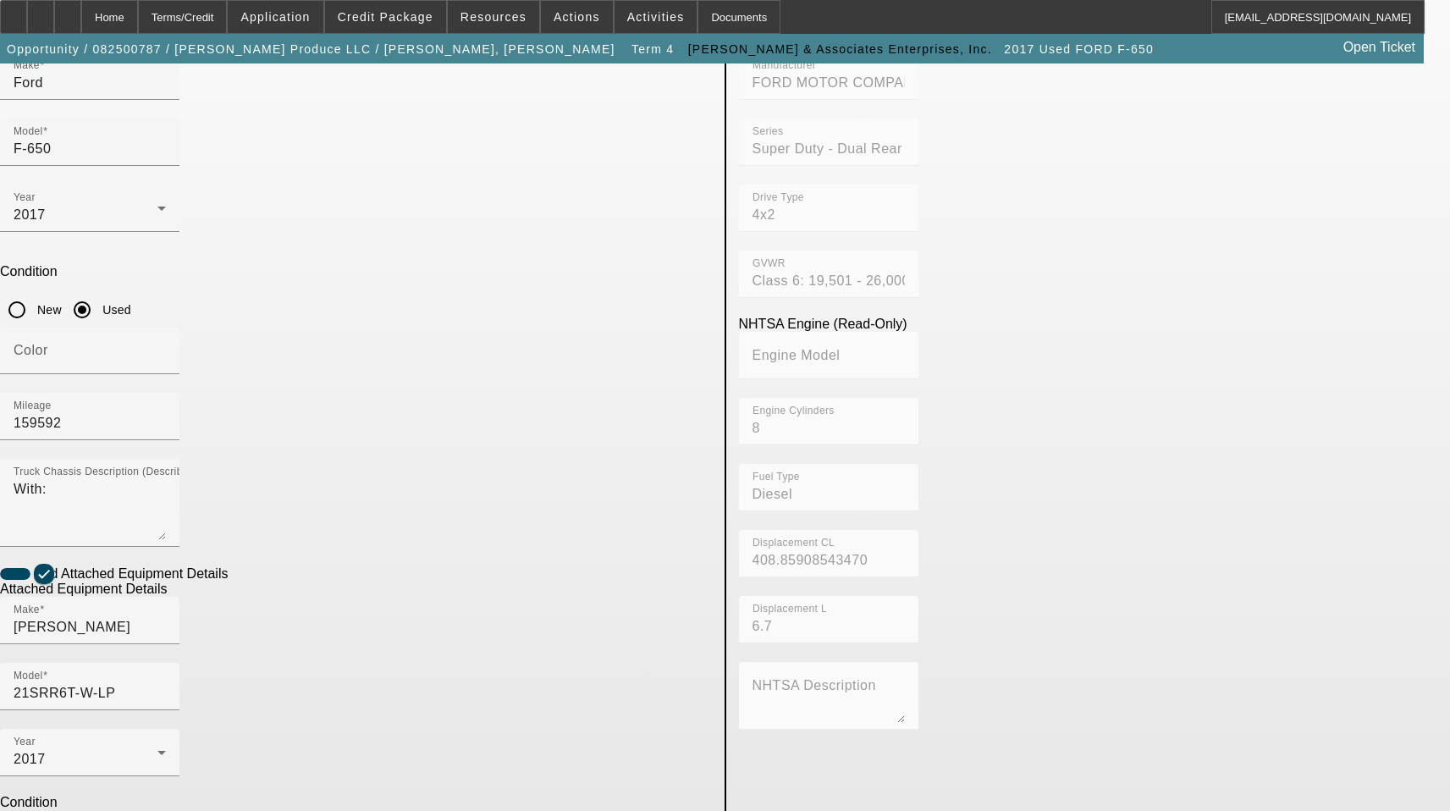
type input "Roanoke"
click at [99, 810] on input "Used" at bounding box center [82, 827] width 34 height 34
radio input "true"
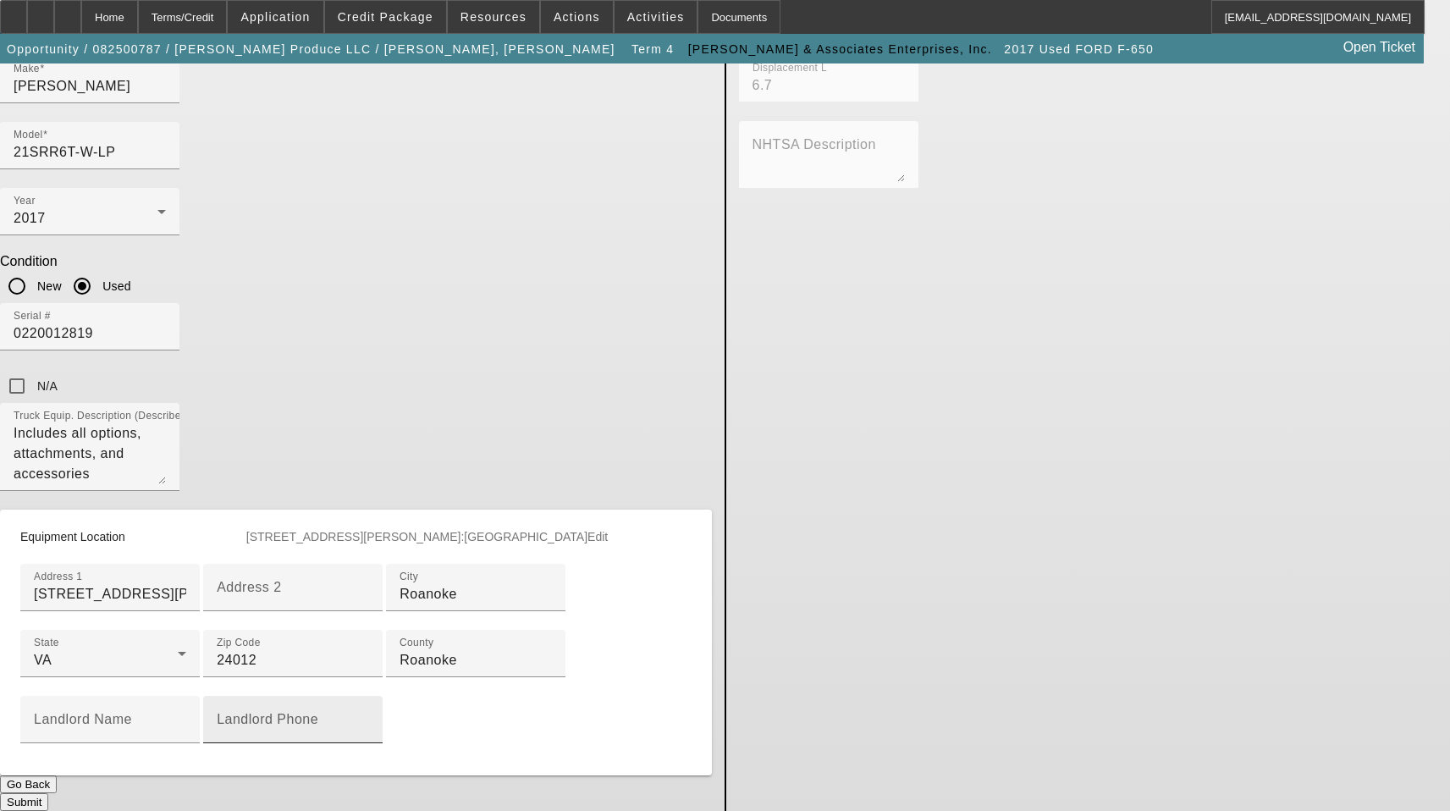
scroll to position [859, 0]
click at [48, 793] on button "Submit" at bounding box center [24, 802] width 48 height 18
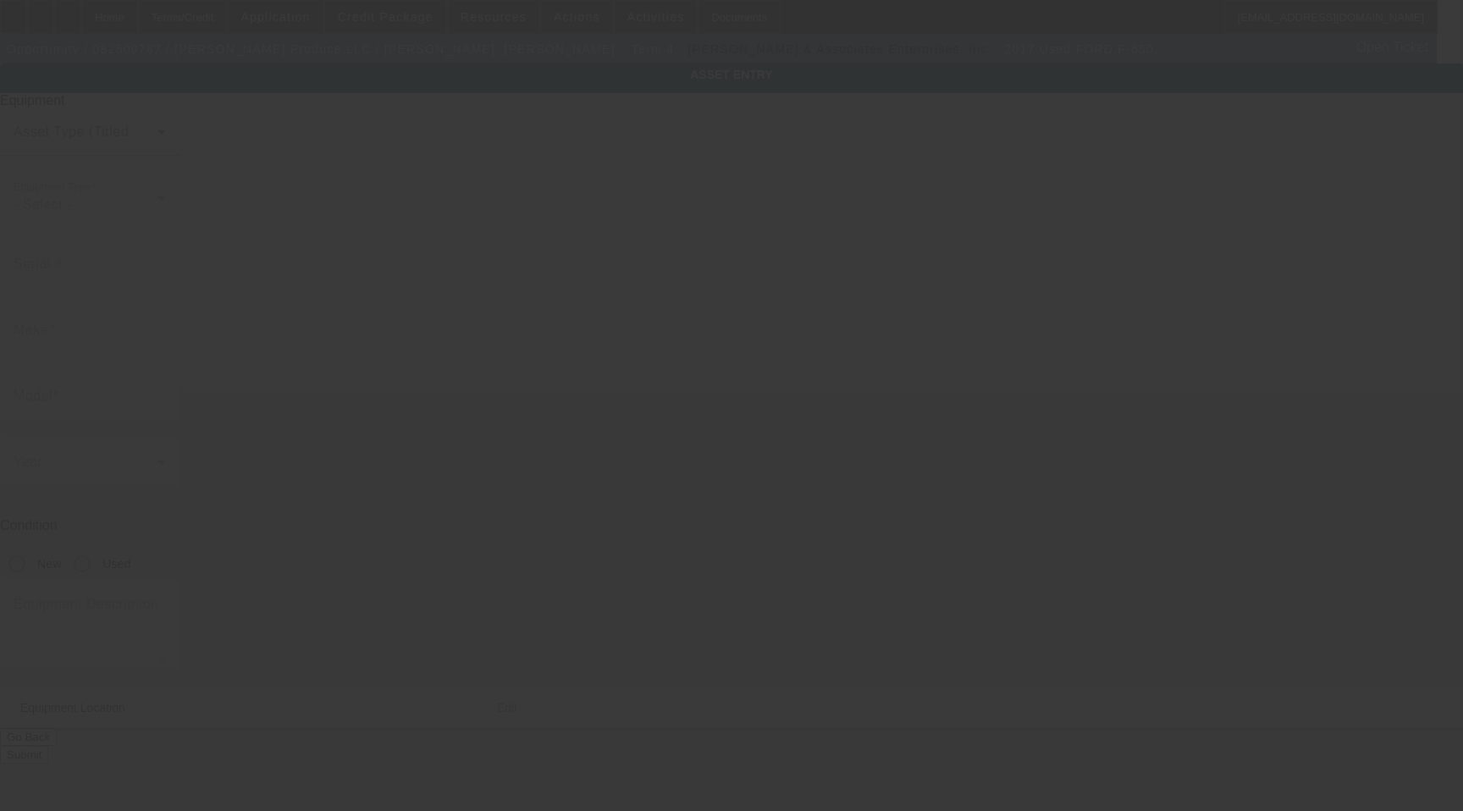
type input "[US_VEHICLE_IDENTIFICATION_NUMBER]"
type input "Ford"
type input "F-650"
radio input "true"
type textarea "With:"
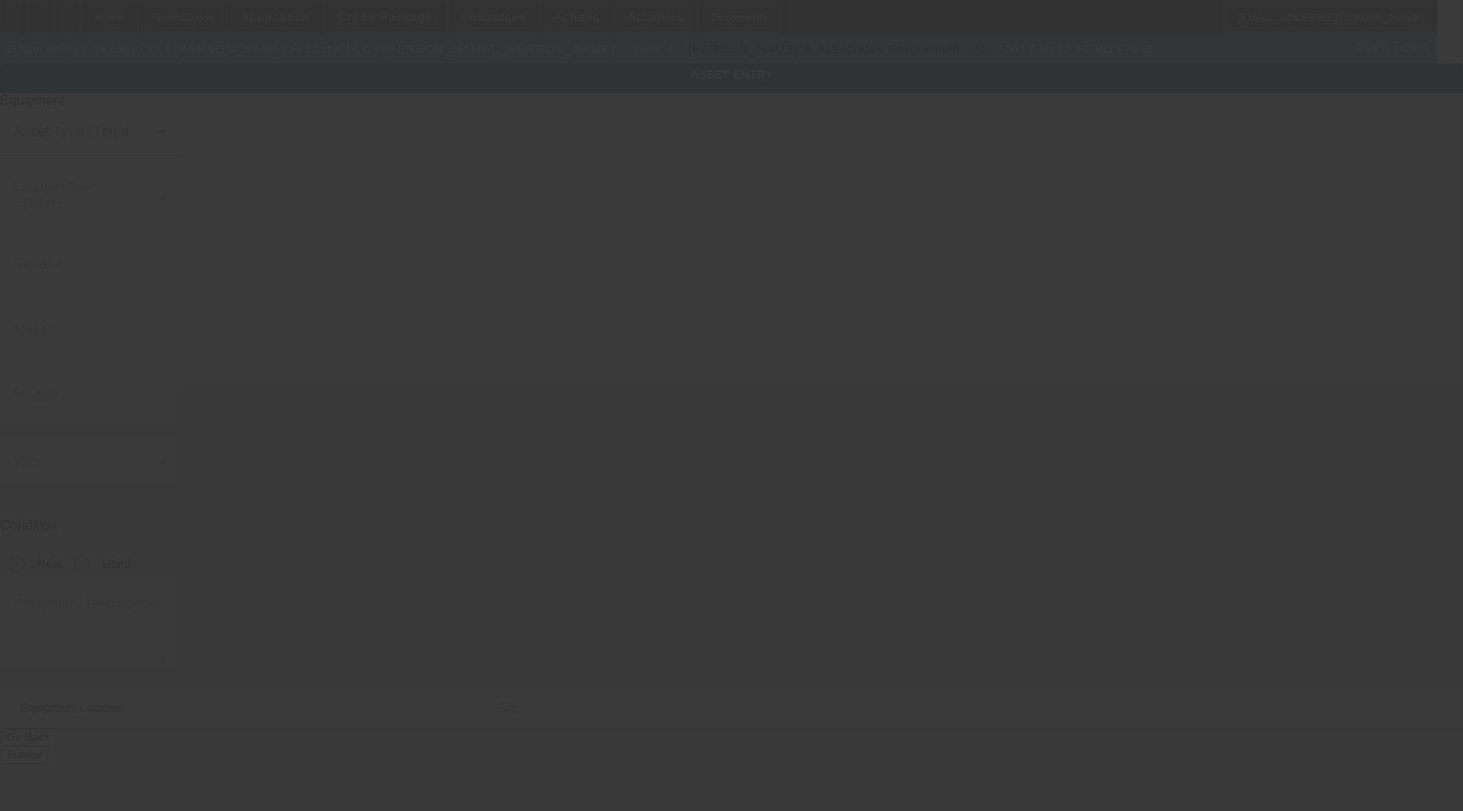
type input "[STREET_ADDRESS][PERSON_NAME]"
type input "Roanoke"
type input "24012"
type input "Roanoke"
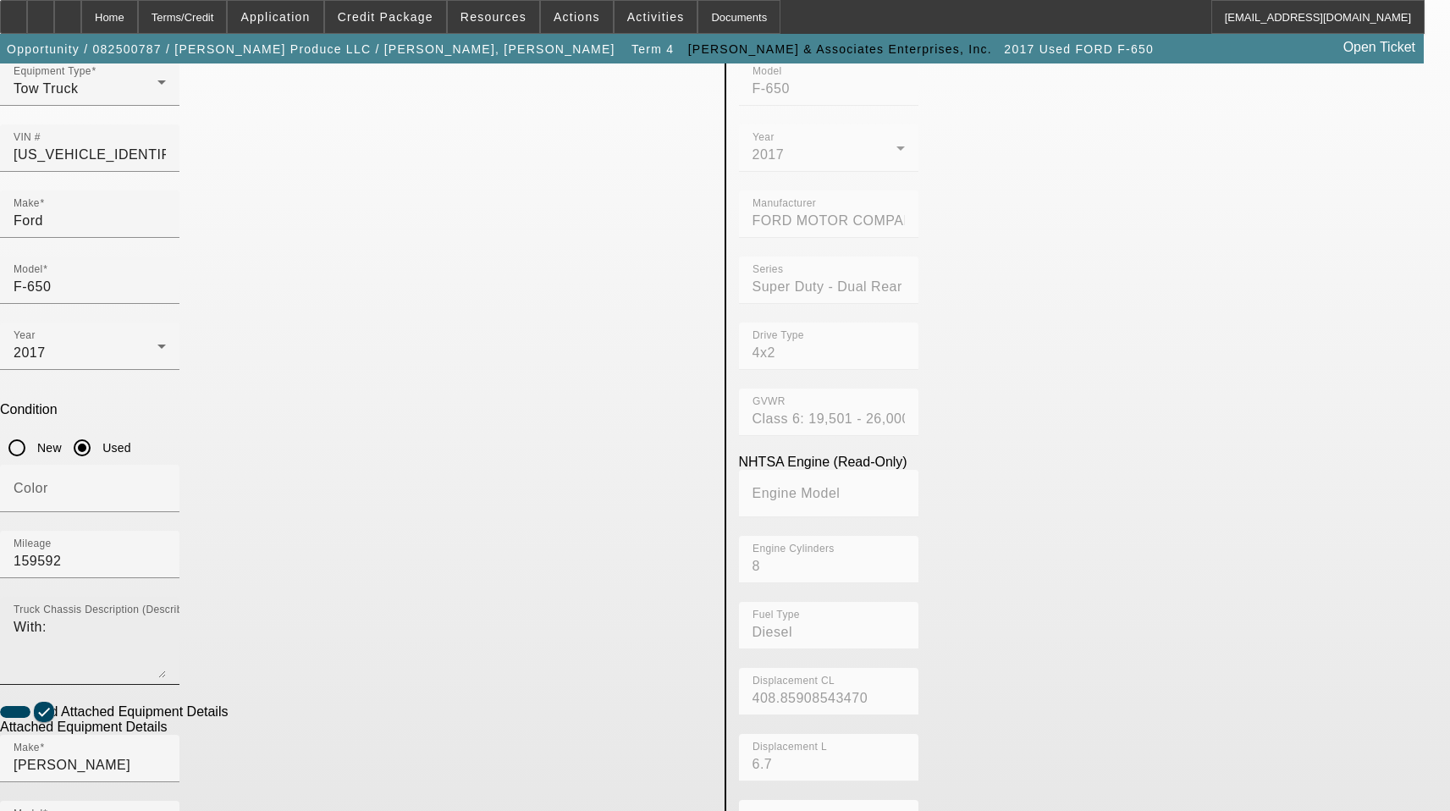
scroll to position [85, 0]
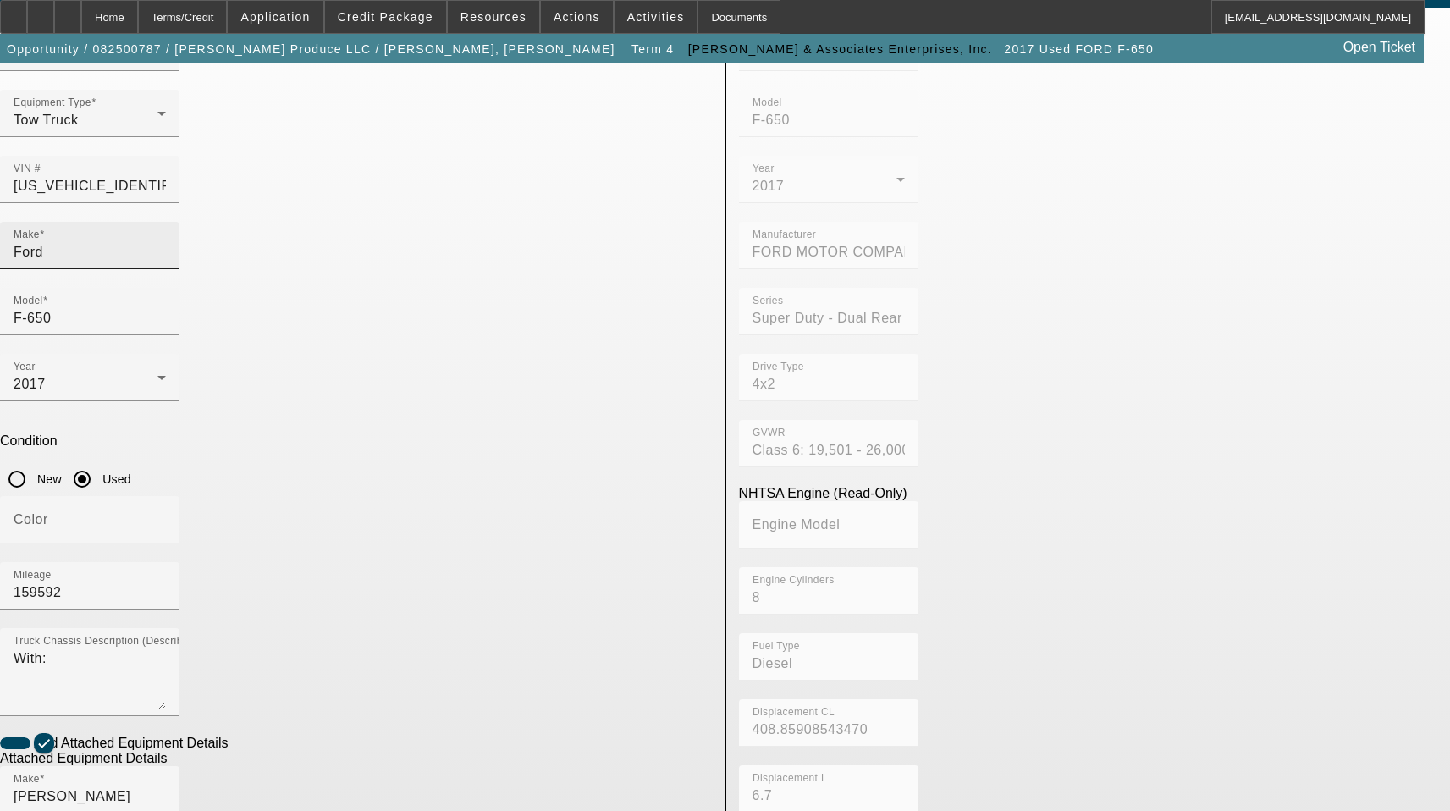
click at [166, 242] on input "Ford" at bounding box center [90, 252] width 152 height 20
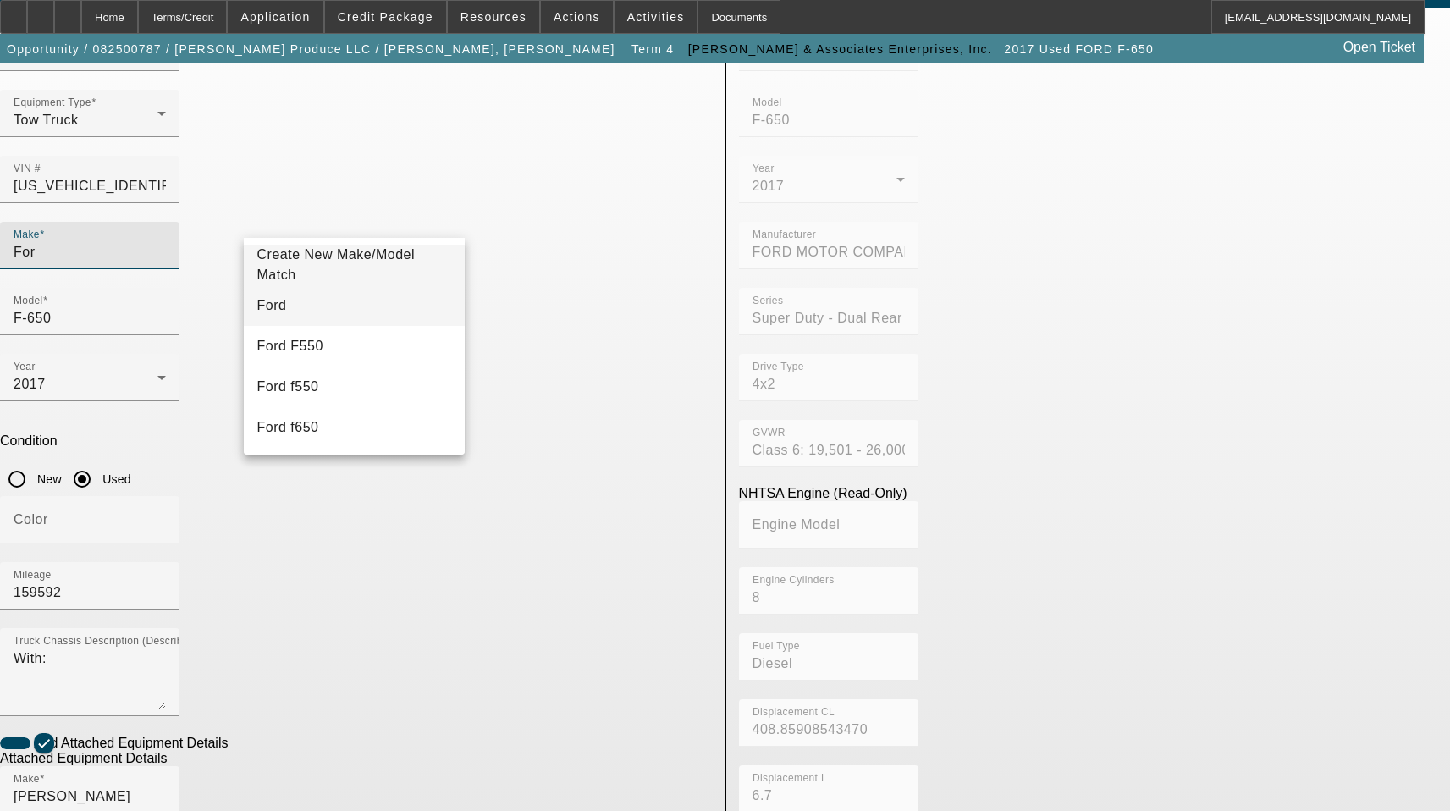
type input "For"
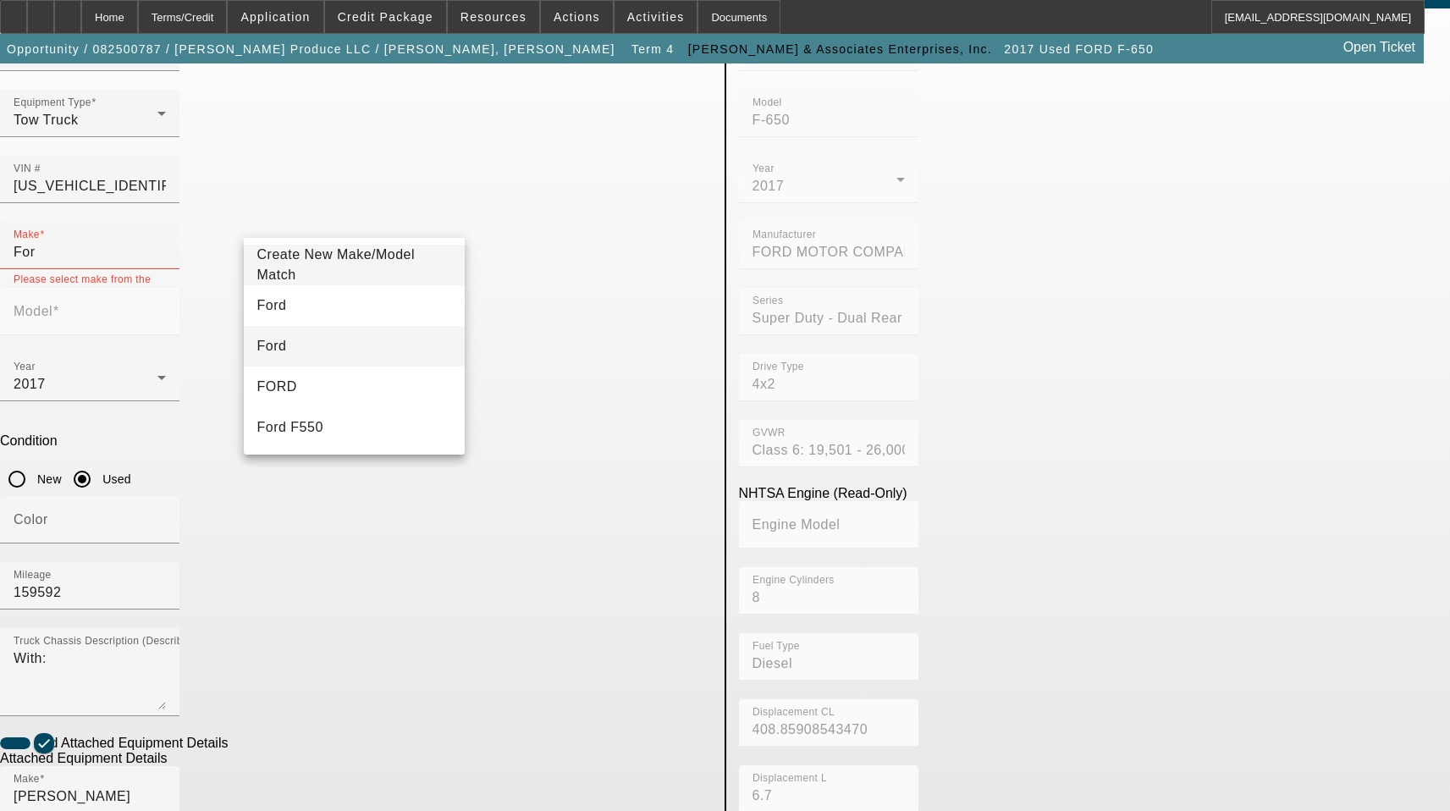
click at [296, 326] on mat-option "Ford" at bounding box center [355, 346] width 222 height 41
type input "Ford"
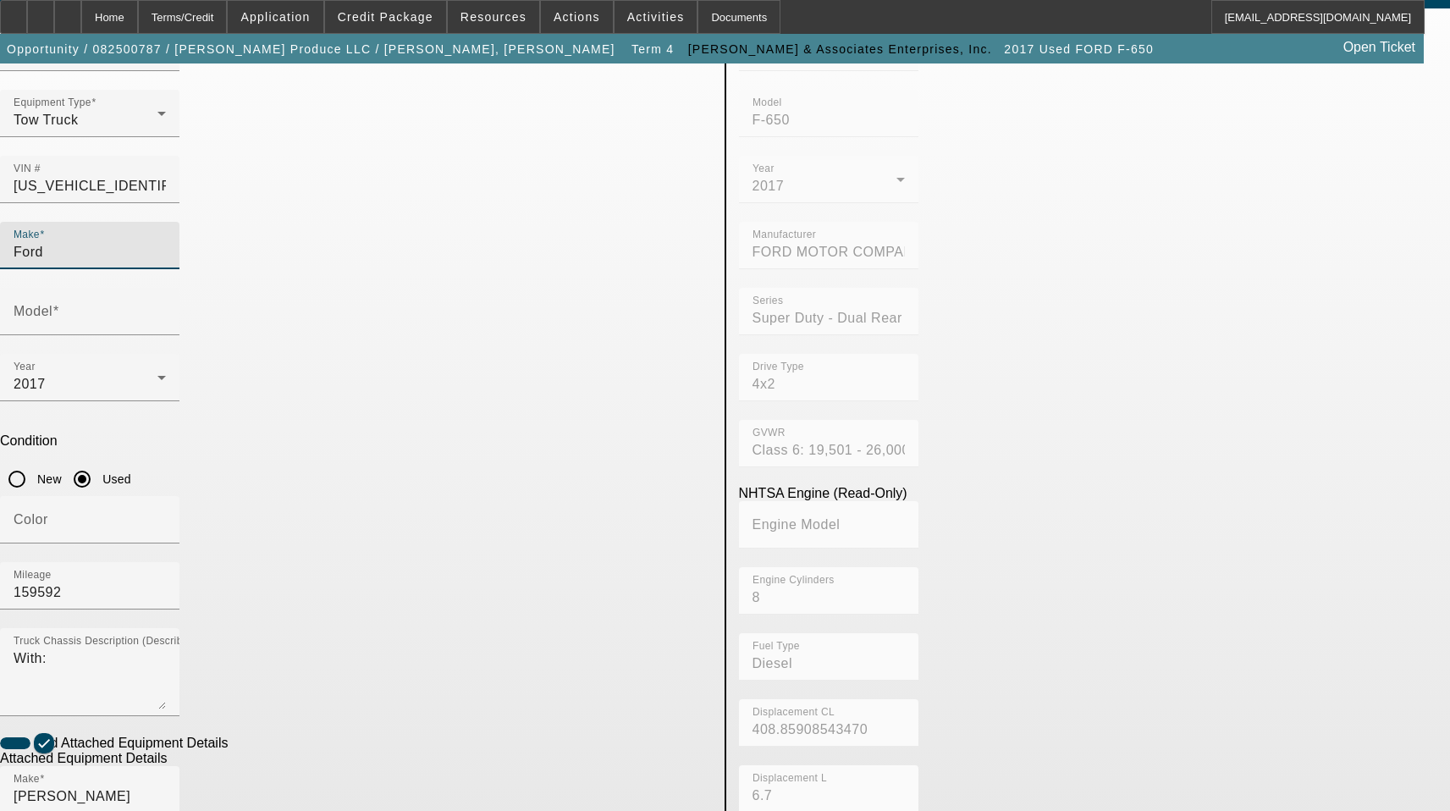
click at [166, 242] on input "Ford" at bounding box center [90, 252] width 152 height 20
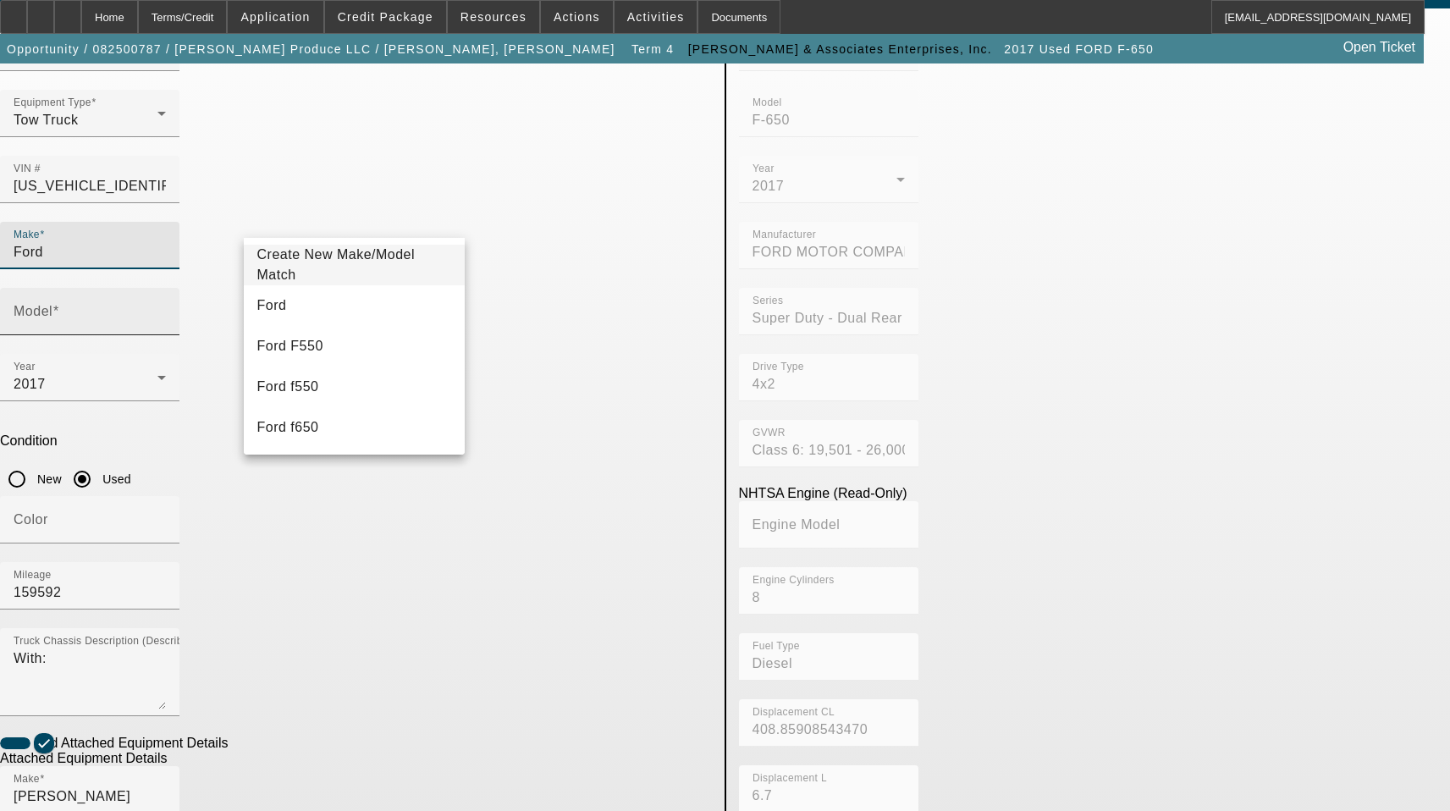
click at [166, 288] on div "Model" at bounding box center [90, 311] width 152 height 47
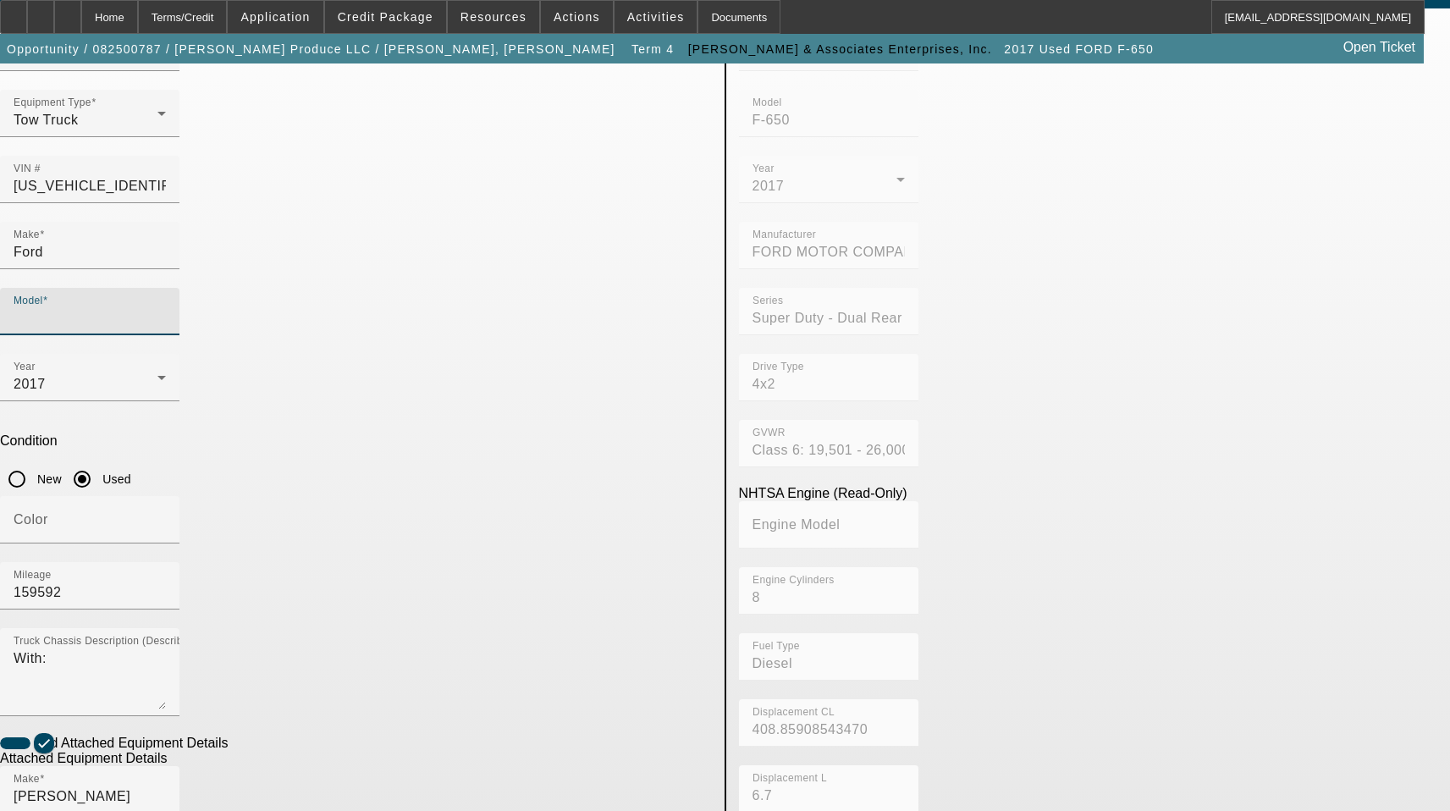
click at [166, 308] on input "Model" at bounding box center [90, 318] width 152 height 20
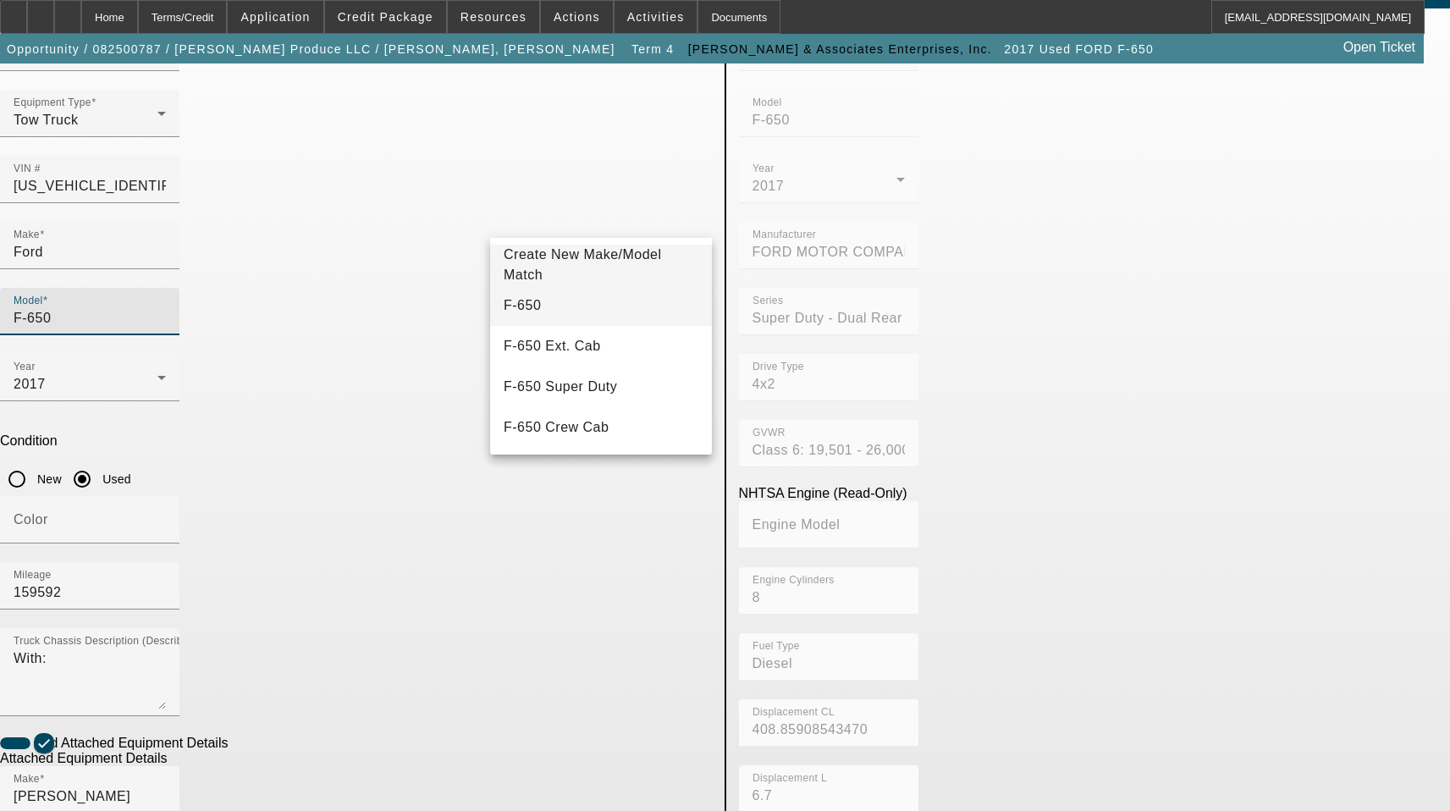
type input "F-650"
click at [612, 313] on mat-option "F-650" at bounding box center [601, 305] width 222 height 41
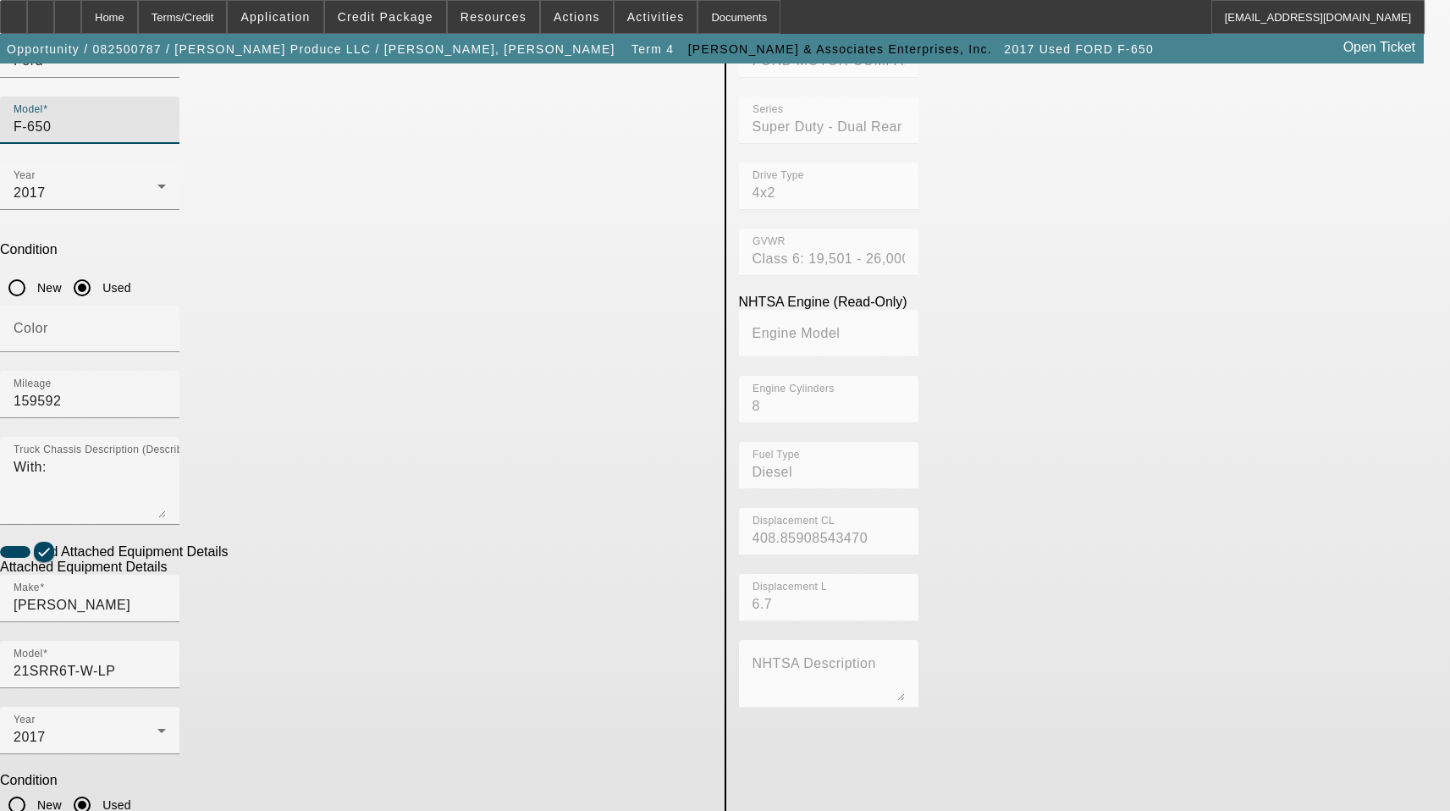
scroll to position [279, 0]
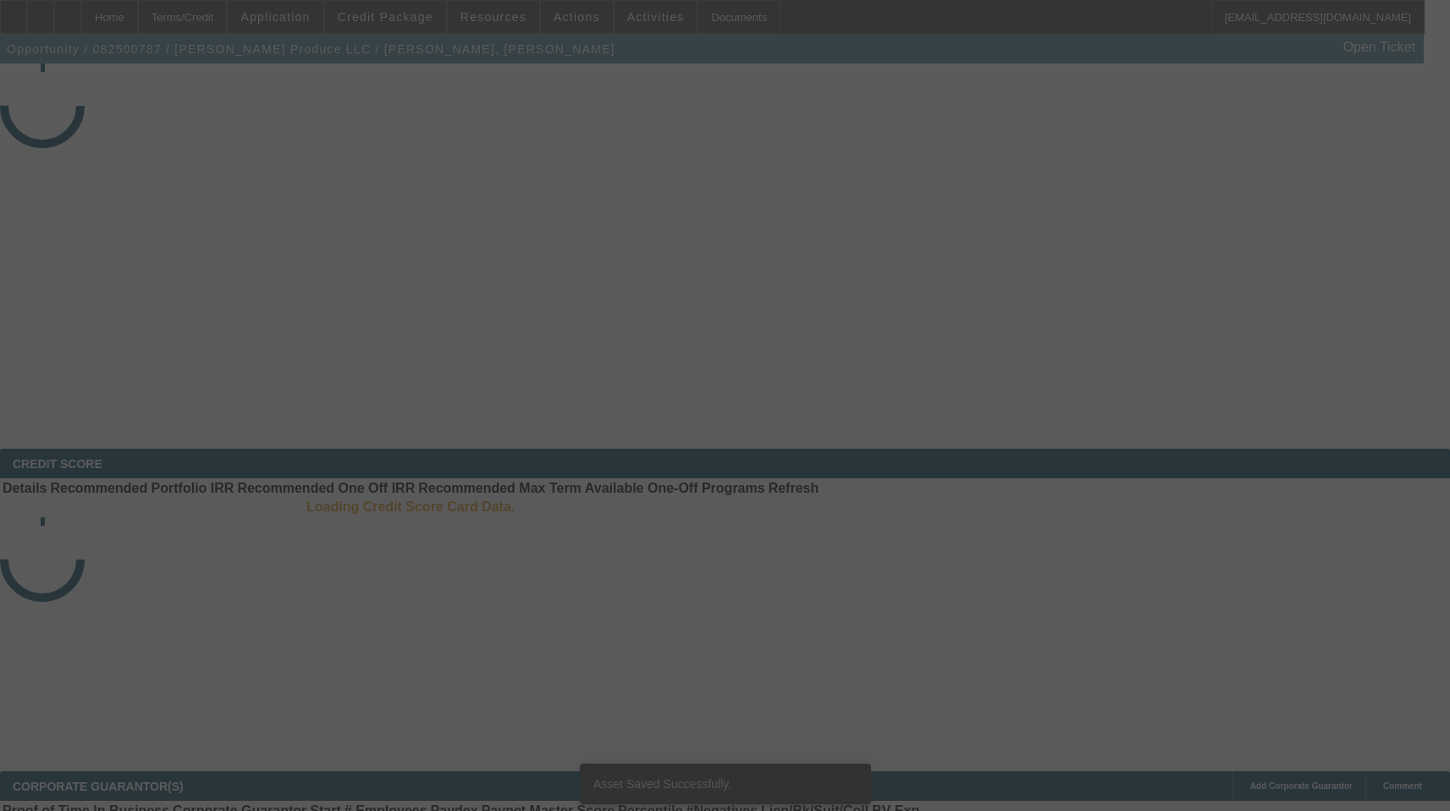
select select "3"
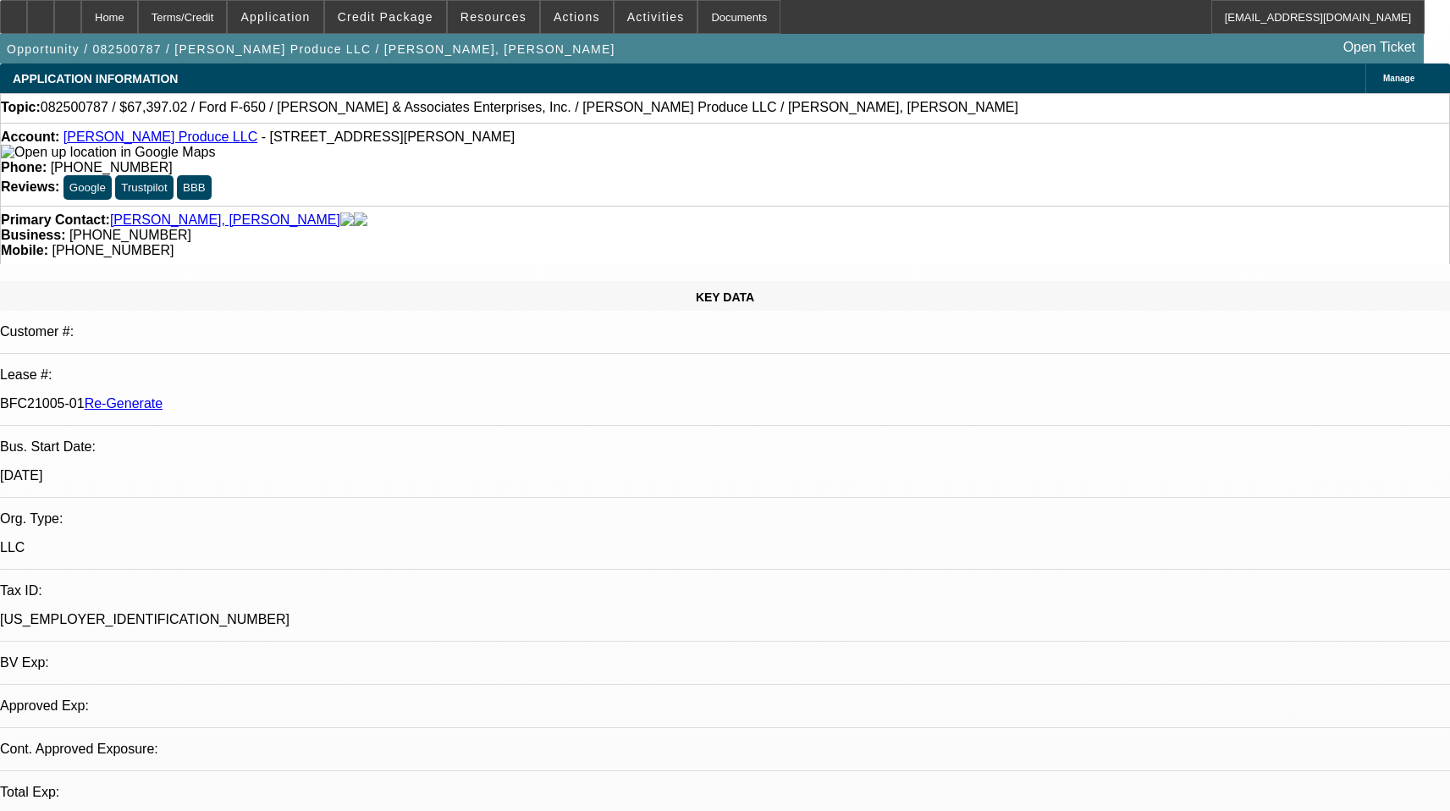
select select "0"
select select "6"
